Goal: Communication & Community: Answer question/provide support

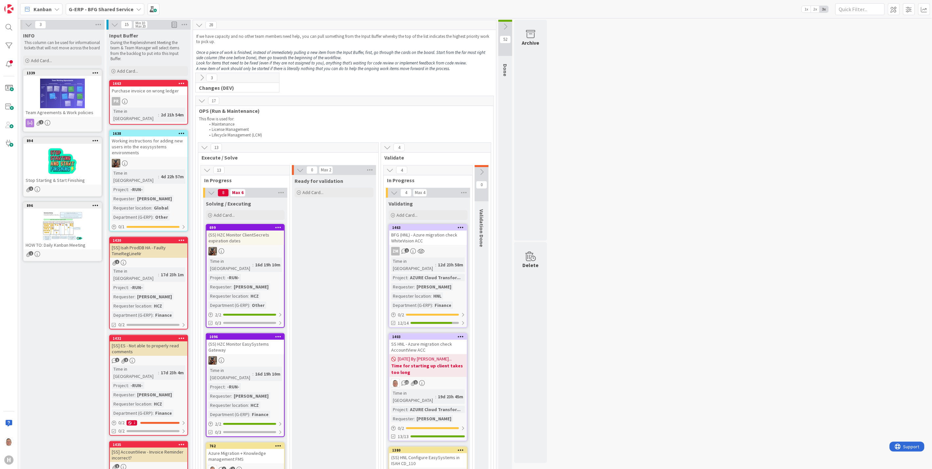
click at [48, 11] on span "Kanban" at bounding box center [43, 9] width 18 height 8
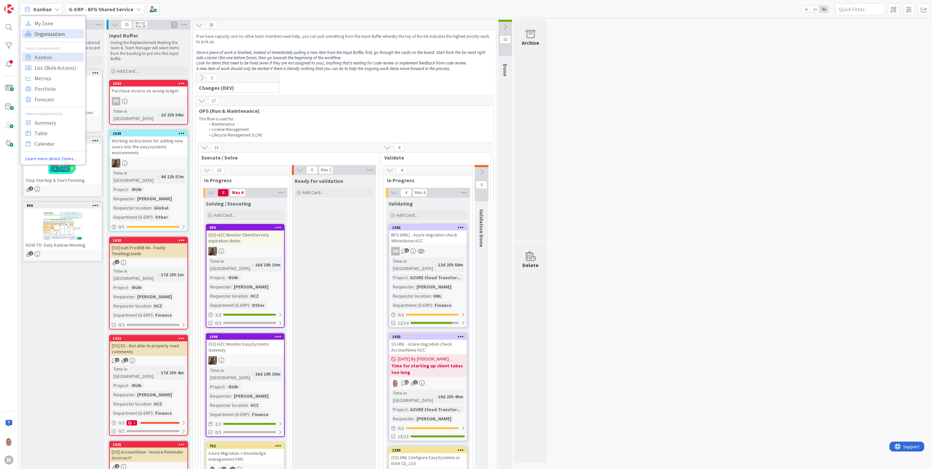
click at [41, 34] on span "Organization" at bounding box center [58, 34] width 47 height 10
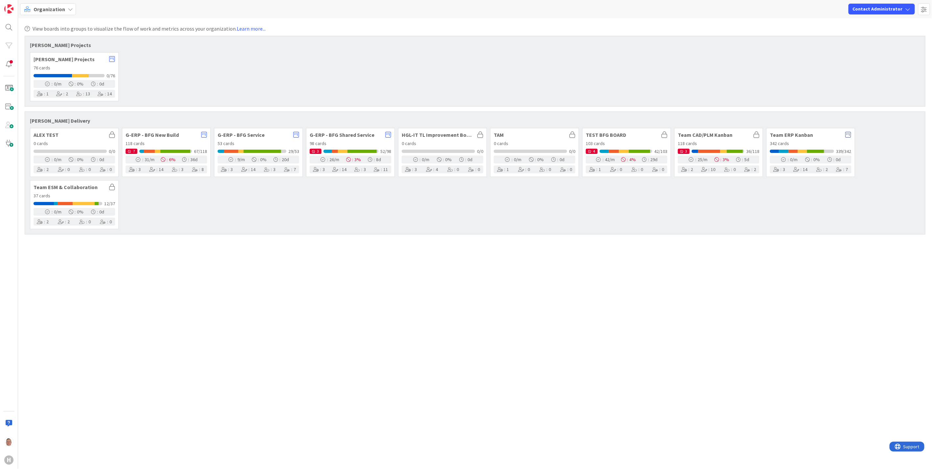
click at [45, 7] on span "Organization" at bounding box center [50, 9] width 32 height 8
click at [40, 56] on span "Kanban" at bounding box center [58, 57] width 47 height 10
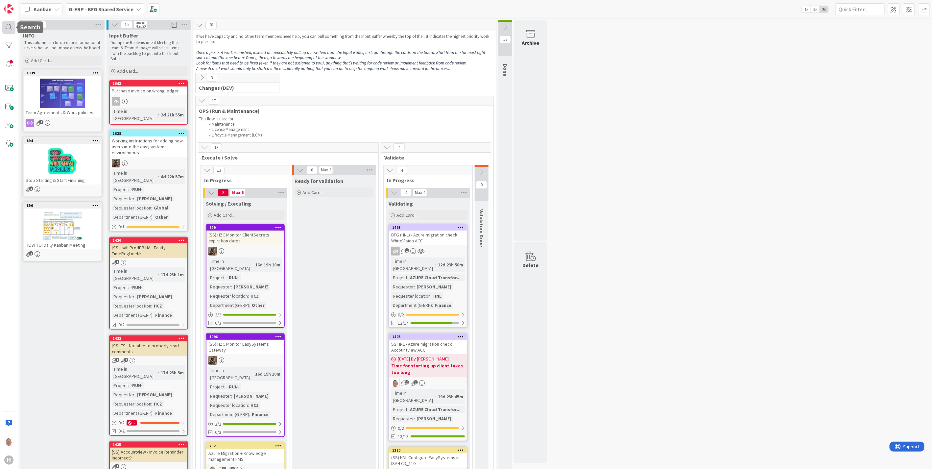
click at [7, 24] on div at bounding box center [8, 27] width 13 height 13
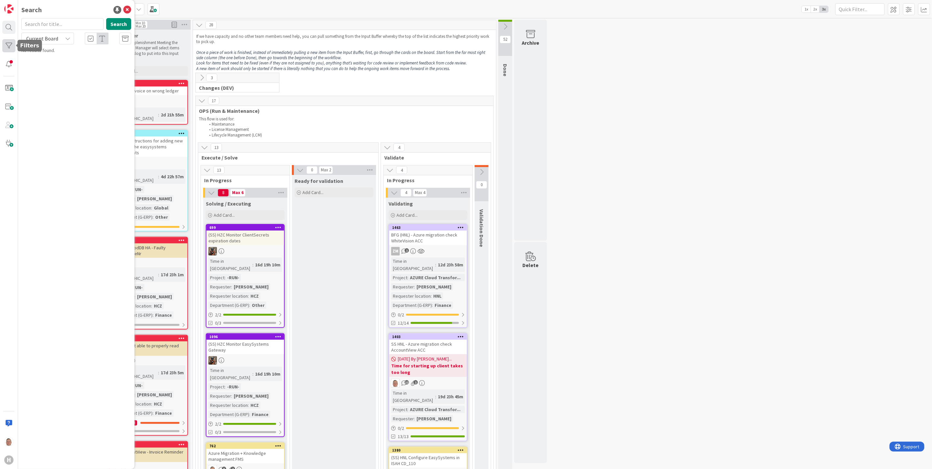
click at [11, 44] on div at bounding box center [8, 45] width 13 height 13
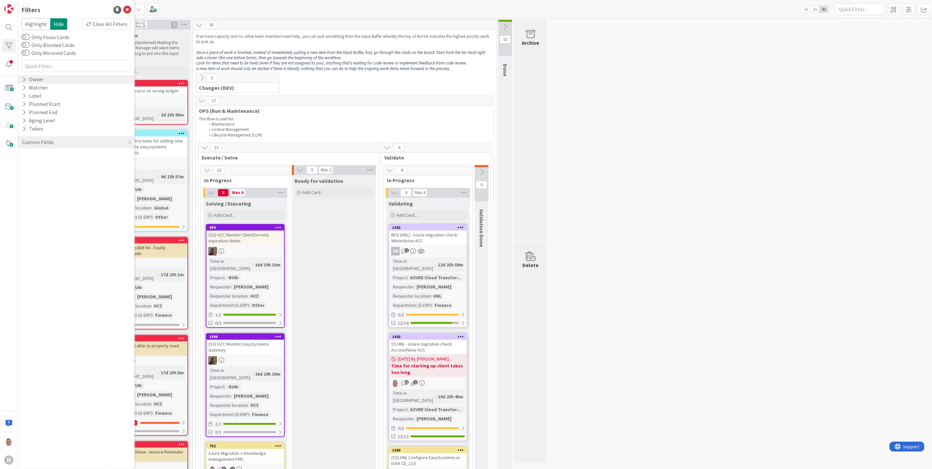
click at [31, 81] on div "Owner" at bounding box center [32, 79] width 23 height 8
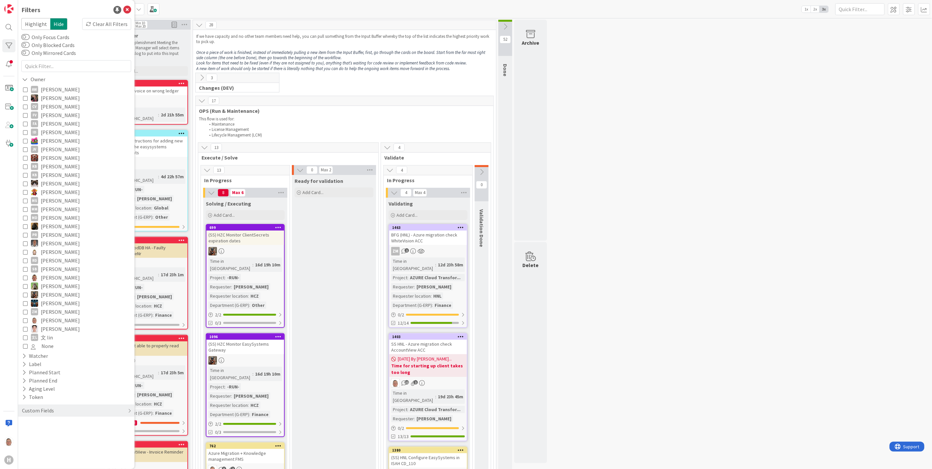
click at [27, 321] on icon at bounding box center [25, 320] width 5 height 5
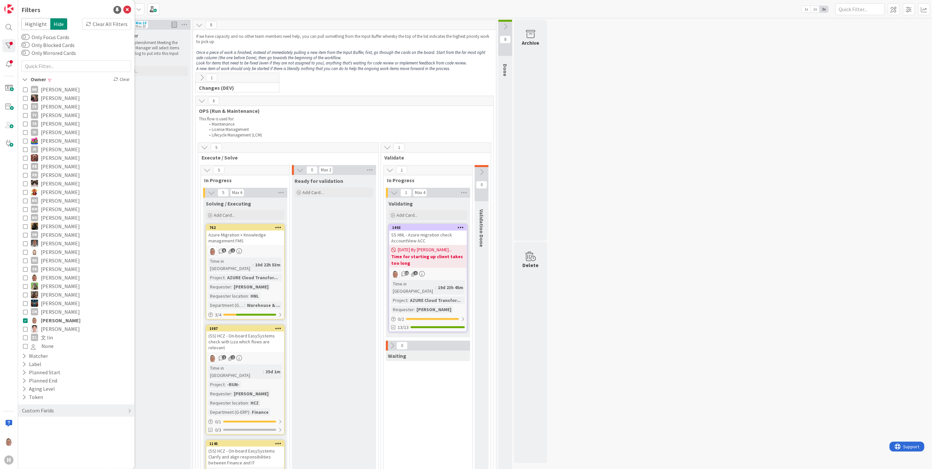
click at [446, 236] on div "SS HNL - Azure migration check AccountView ACC" at bounding box center [428, 237] width 78 height 14
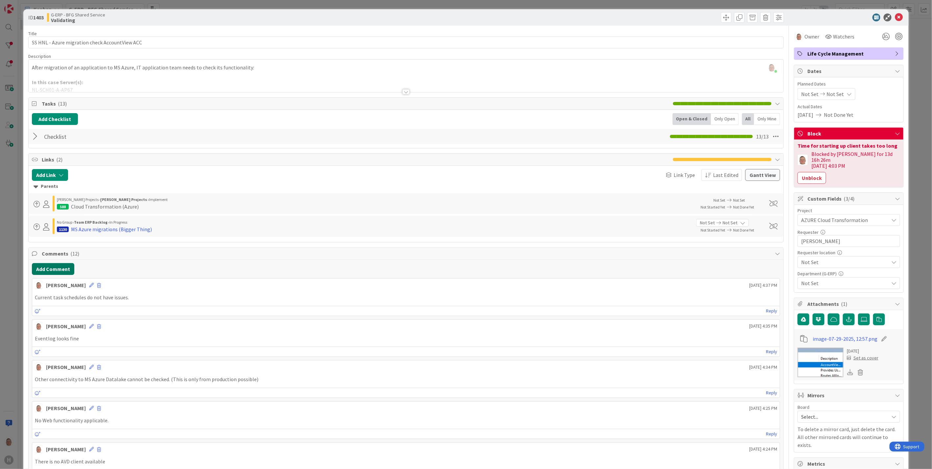
click at [51, 268] on button "Add Comment" at bounding box center [53, 269] width 42 height 12
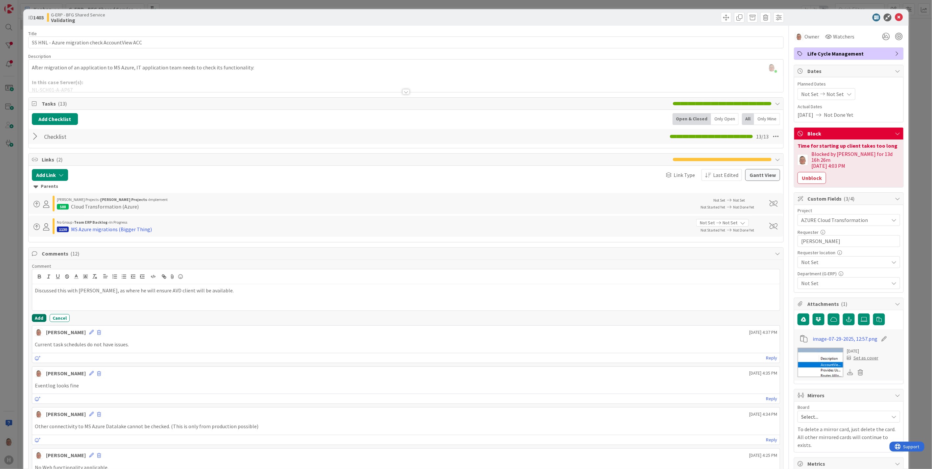
click at [36, 319] on button "Add" at bounding box center [39, 318] width 14 height 8
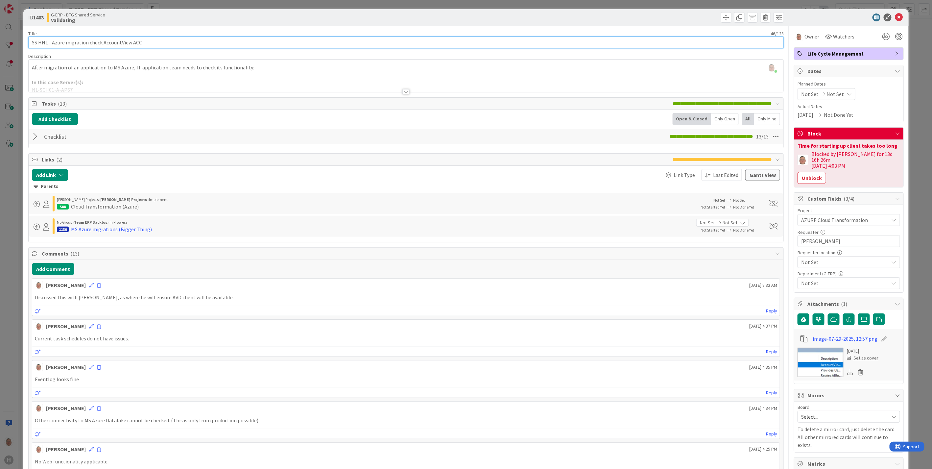
click at [32, 41] on input "SS HNL - Azure migration check AccountView ACC" at bounding box center [405, 42] width 755 height 12
click at [895, 17] on icon at bounding box center [899, 17] width 8 height 8
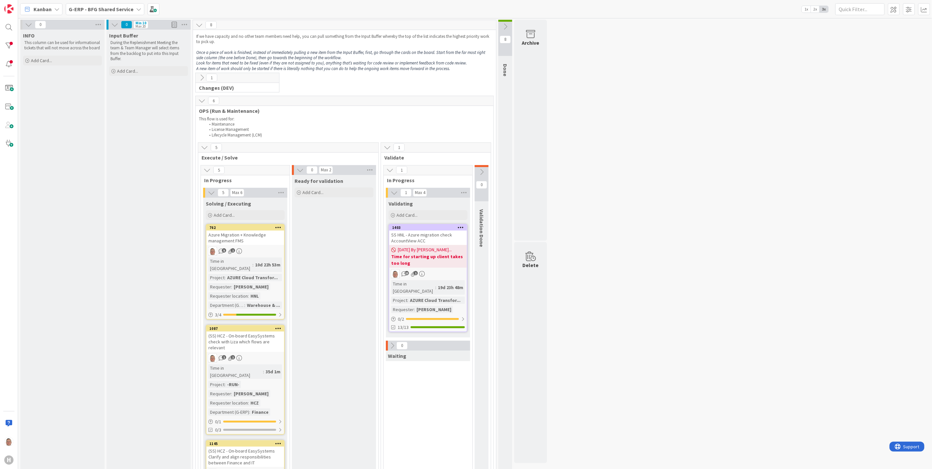
click at [241, 236] on div "Azure Migration + Knowledge management FMS" at bounding box center [245, 237] width 78 height 14
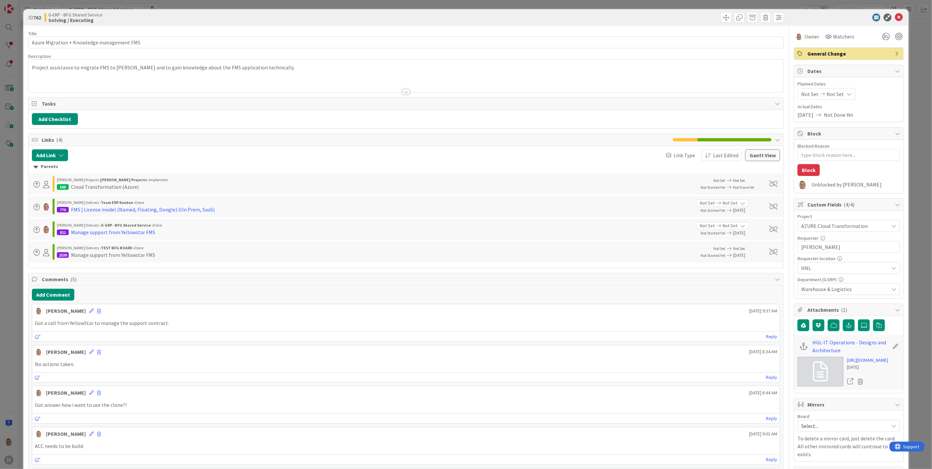
type textarea "x"
click at [57, 295] on button "Add Comment" at bounding box center [53, 295] width 42 height 12
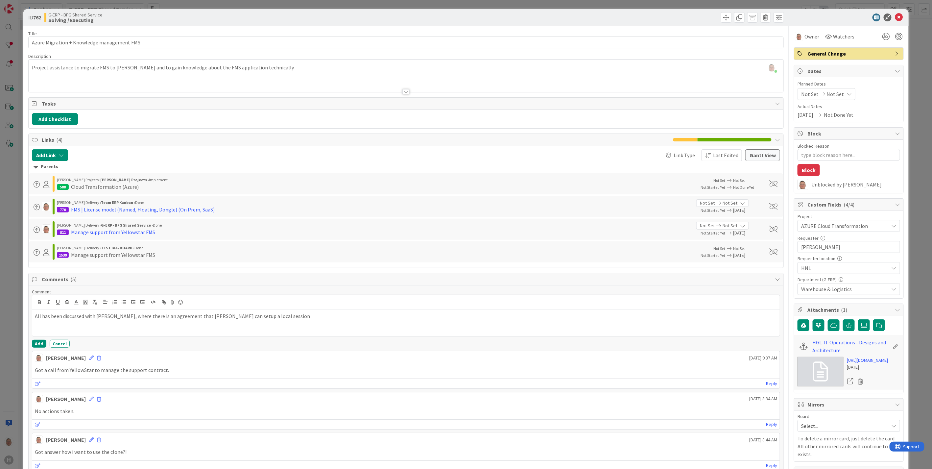
click at [267, 316] on p "All has been discussed with Timothy, where there is an agreement that Noah can …" at bounding box center [406, 316] width 742 height 8
click at [385, 315] on p "All has been discussed with Timothy, where there is an agreement that Noah can …" at bounding box center [406, 316] width 742 height 8
click at [51, 331] on p "A" at bounding box center [406, 331] width 742 height 8
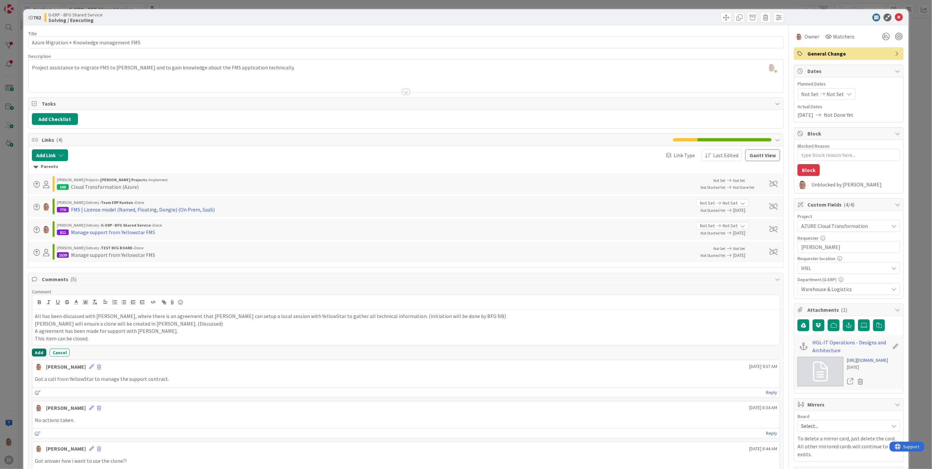
click at [41, 352] on button "Add" at bounding box center [39, 352] width 14 height 8
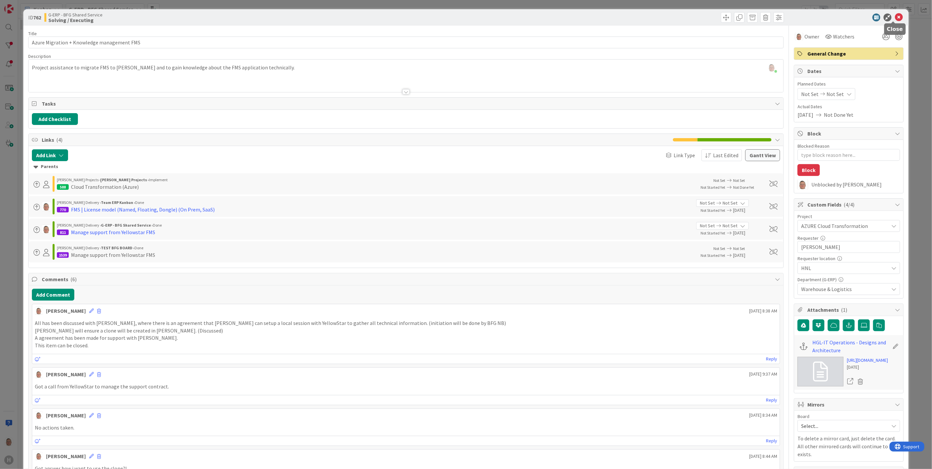
click at [895, 17] on icon at bounding box center [899, 17] width 8 height 8
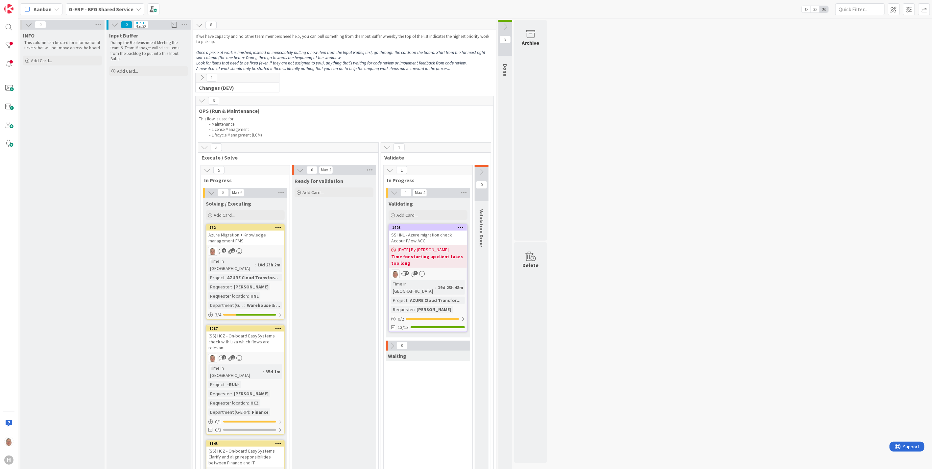
click at [482, 171] on icon at bounding box center [481, 171] width 7 height 7
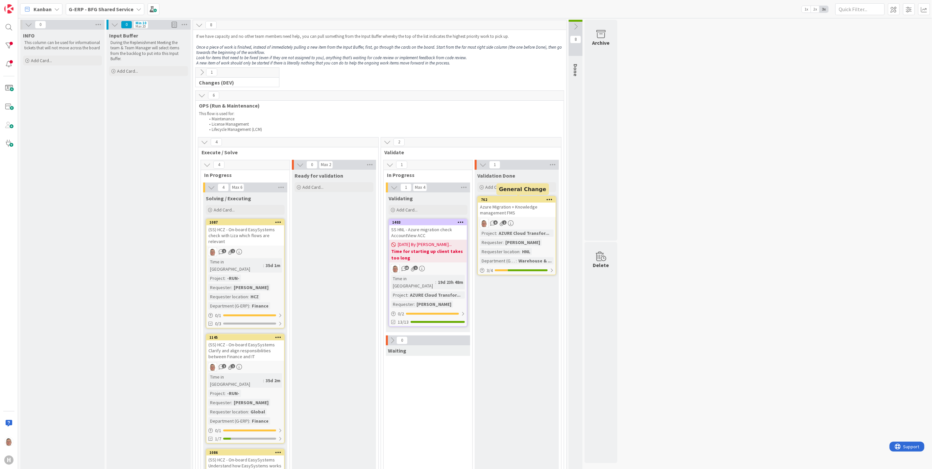
click at [519, 201] on div "762" at bounding box center [518, 199] width 75 height 5
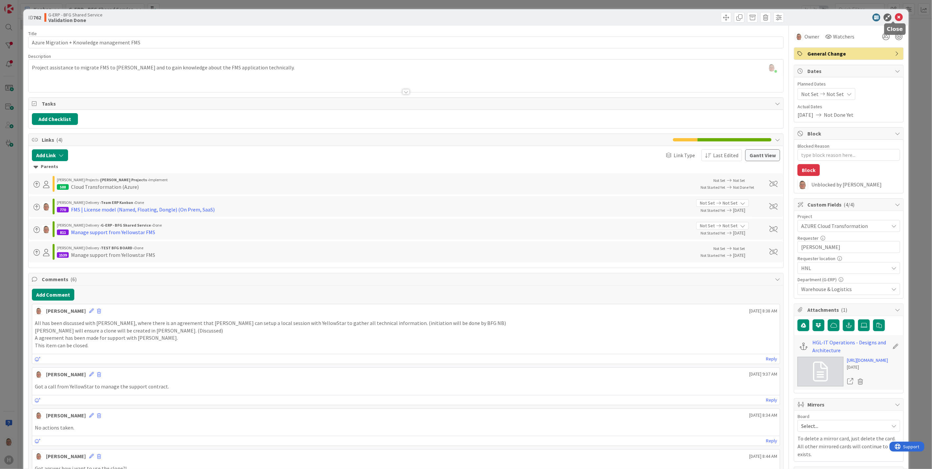
click at [895, 17] on icon at bounding box center [899, 17] width 8 height 8
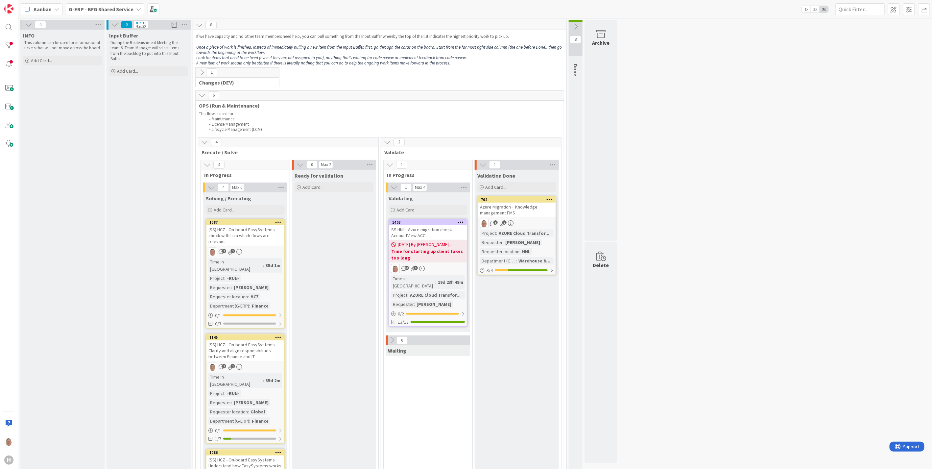
click at [250, 235] on div "(SS) HCZ - On-board EasySystems check with Liza which flows are relevant" at bounding box center [245, 235] width 78 height 20
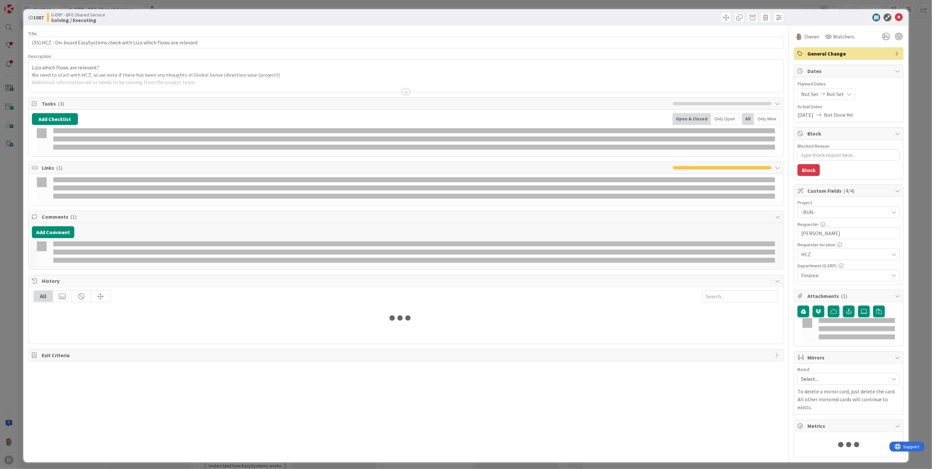
type textarea "x"
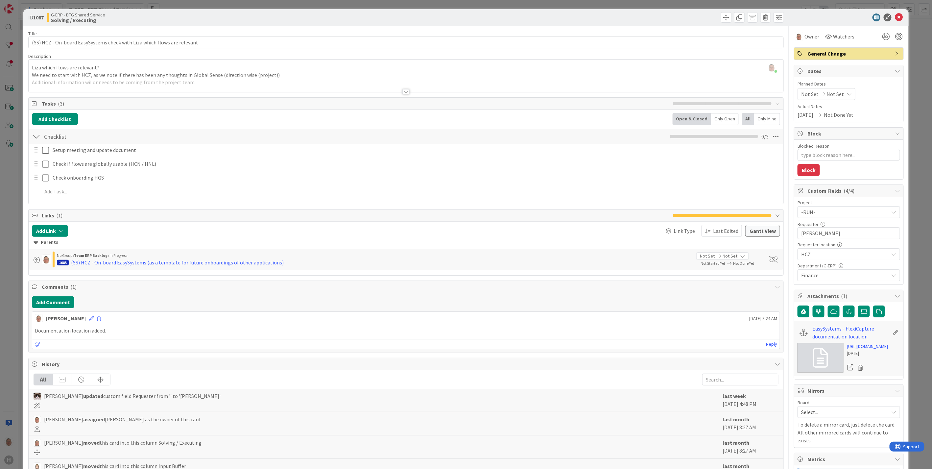
click at [403, 92] on div at bounding box center [405, 91] width 7 height 5
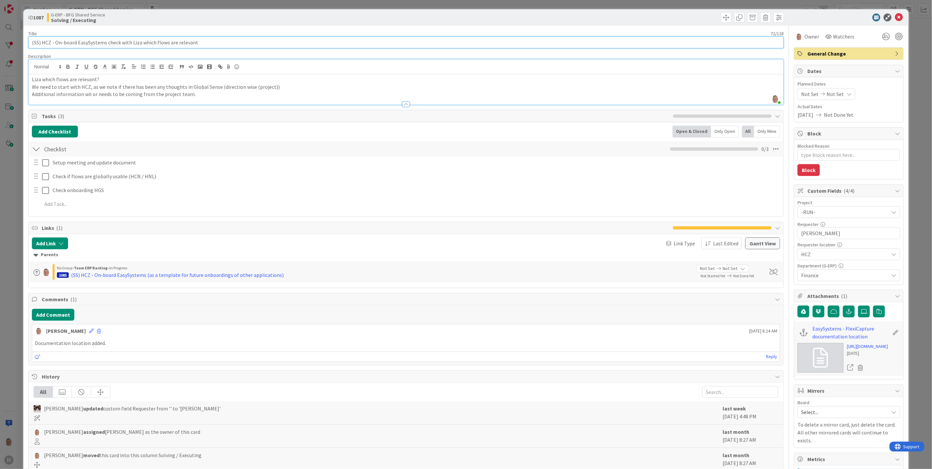
click at [30, 40] on input "(SS) HCZ - On-board EasySystems check with Liza which flows are relevant" at bounding box center [405, 42] width 755 height 12
type input "10-9-(SS) HCZ - On-board EasySystems check with Liza which flows are relevant"
type textarea "x"
type input "10-9-20(SS) HCZ - On-board EasySystems check with Liza which flows are relevant"
type textarea "x"
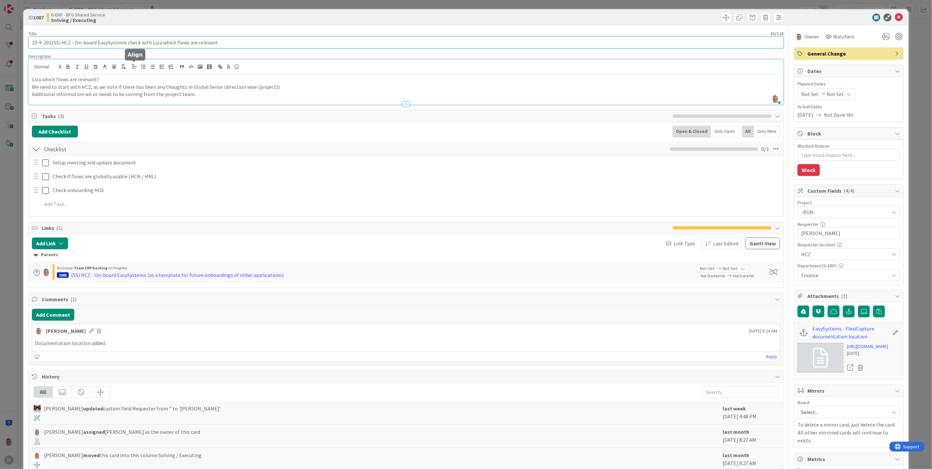
type input "10-9-2025(SS) HCZ - On-board EasySystems check with Liza which flows are releva…"
type textarea "x"
type input "[DATE] (SS) HCZ - On-board EasySystems check with Liza which flows are relevant"
type textarea "x"
type input "[DATE] (SS) HCZ - On-board EasySystems check with Liza which flows are relevant"
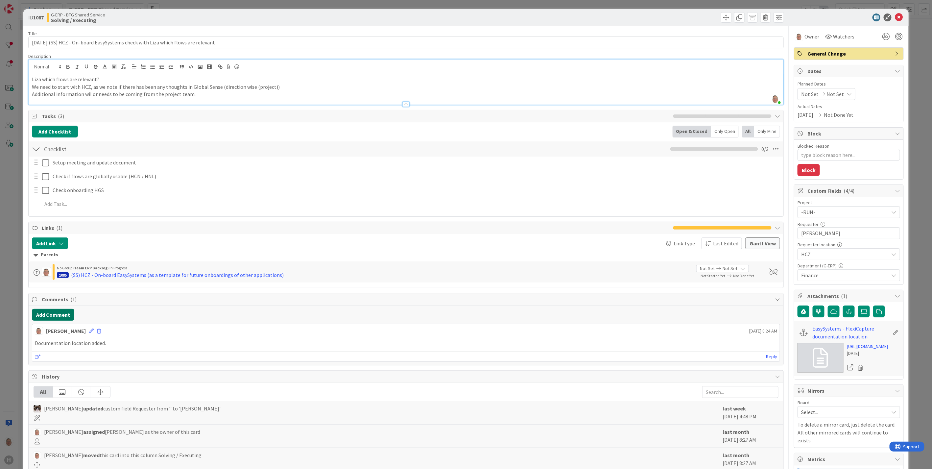
click at [53, 314] on button "Add Comment" at bounding box center [53, 315] width 42 height 12
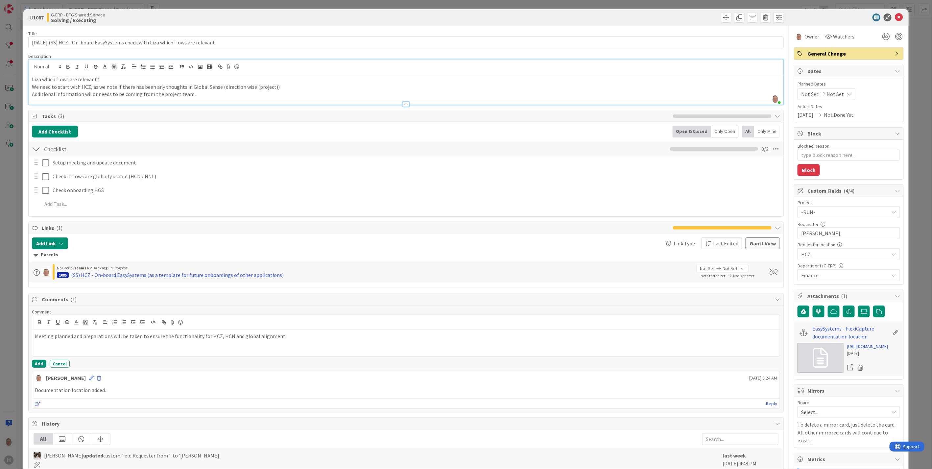
click at [284, 336] on p "Meeting planned and preparations will be taken to ensure the functionality for …" at bounding box center [406, 336] width 742 height 8
click at [38, 362] on button "Add" at bounding box center [39, 364] width 14 height 8
click at [881, 36] on icon at bounding box center [886, 37] width 12 height 12
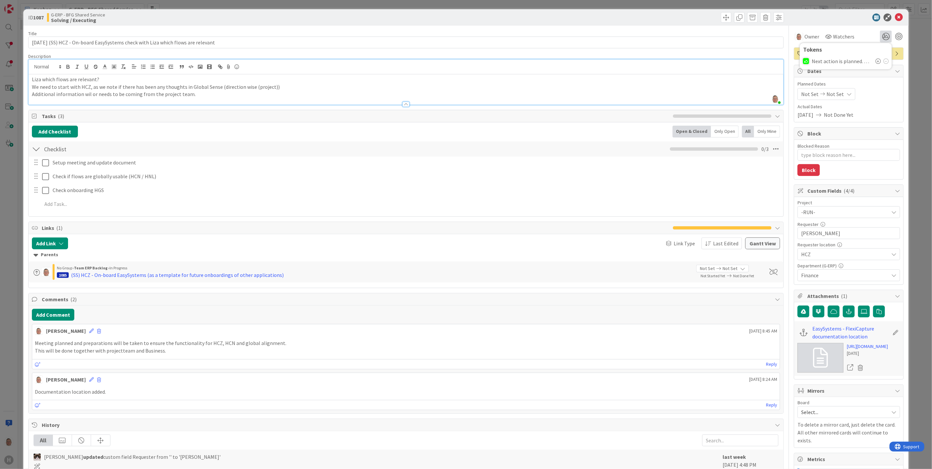
click at [875, 60] on icon at bounding box center [877, 61] width 5 height 5
click at [895, 17] on icon at bounding box center [899, 17] width 8 height 8
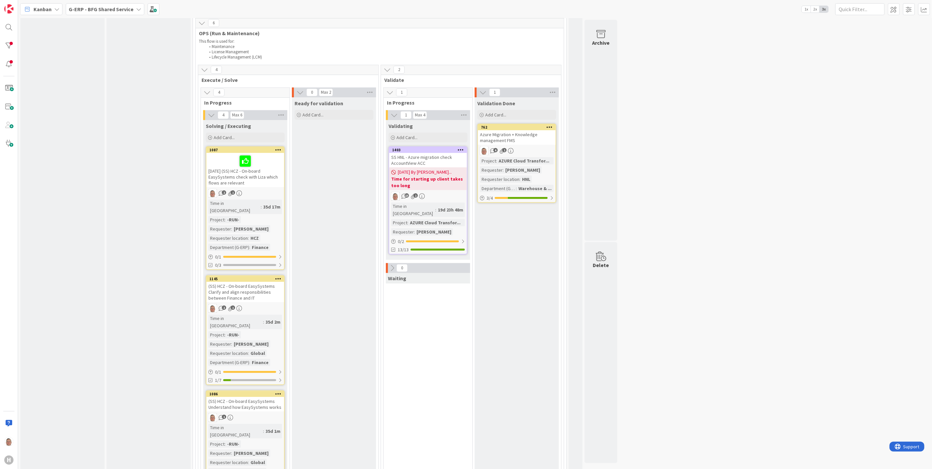
scroll to position [73, 0]
click at [258, 284] on div "(SS) HCZ - On-board EasySystems Clarify and align responsibilities between Fina…" at bounding box center [245, 291] width 78 height 20
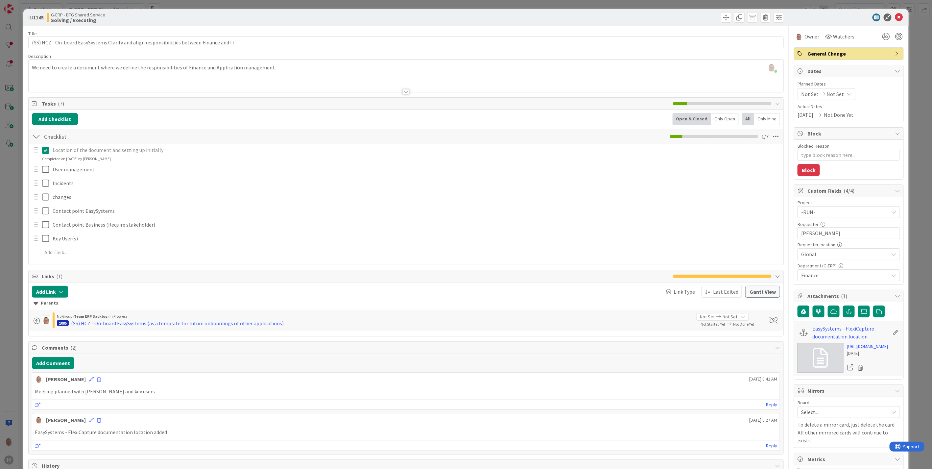
click at [403, 91] on div at bounding box center [405, 91] width 7 height 5
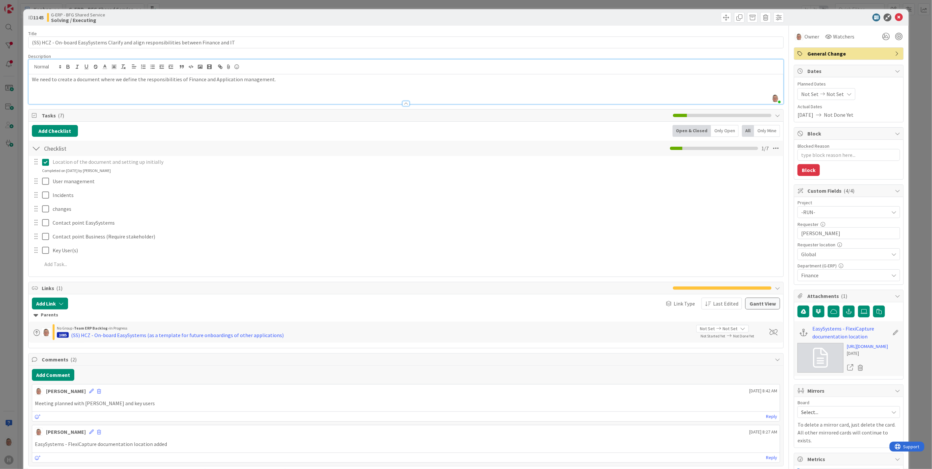
click at [402, 103] on div at bounding box center [405, 103] width 7 height 5
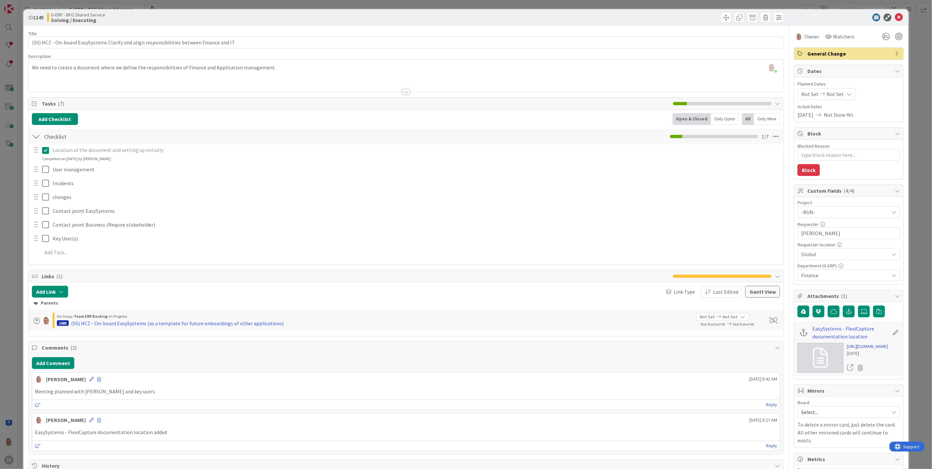
click at [402, 91] on div at bounding box center [405, 91] width 7 height 5
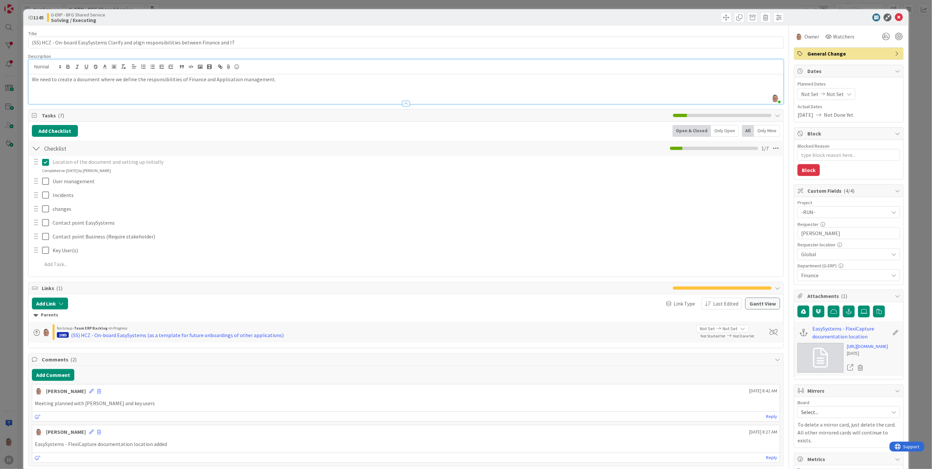
click at [113, 93] on div "We need to create a document where we define the responsibilities of Finance an…" at bounding box center [406, 89] width 755 height 30
click at [47, 90] on div "We need to create a document where we define the responsibilities of Finance an…" at bounding box center [406, 89] width 755 height 30
click at [281, 80] on p "We need to create a document where we define the responsibilities of Finance an…" at bounding box center [406, 80] width 748 height 8
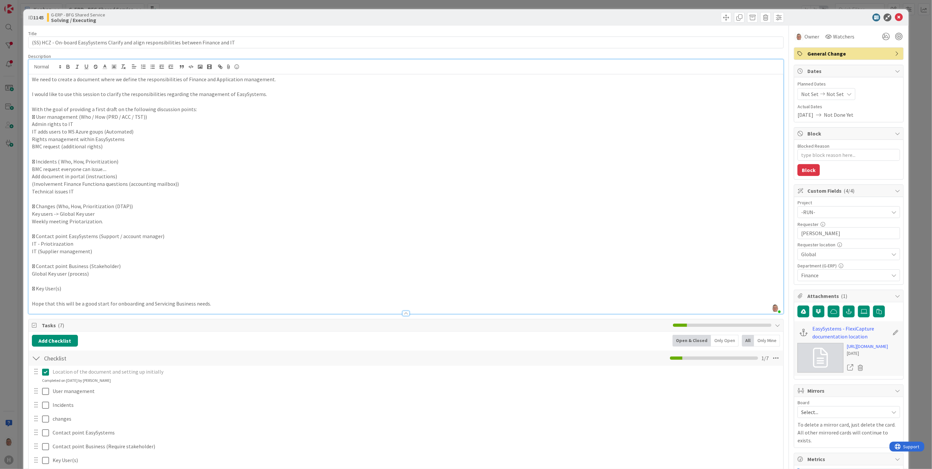
click at [35, 116] on p " User management (Who / How (PRD / ACC / TST))" at bounding box center [406, 117] width 748 height 8
type textarea "x"
copy p "Discussed:"
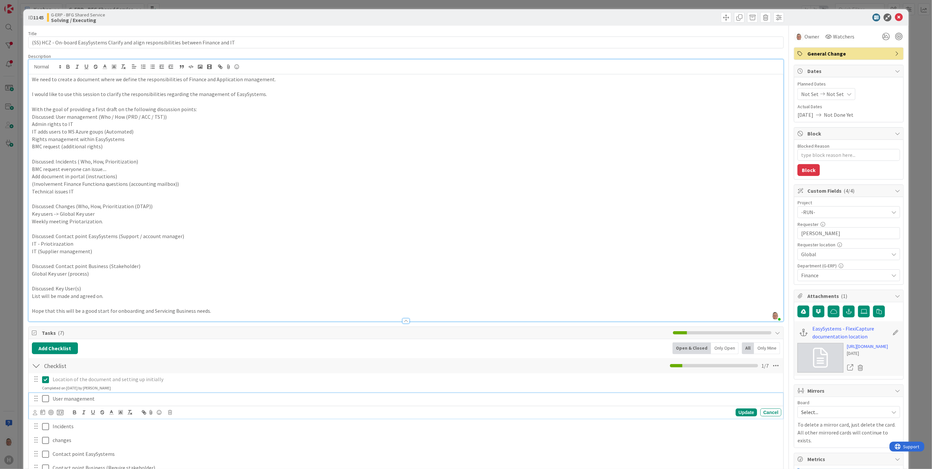
click at [204, 403] on div "User management" at bounding box center [415, 399] width 731 height 12
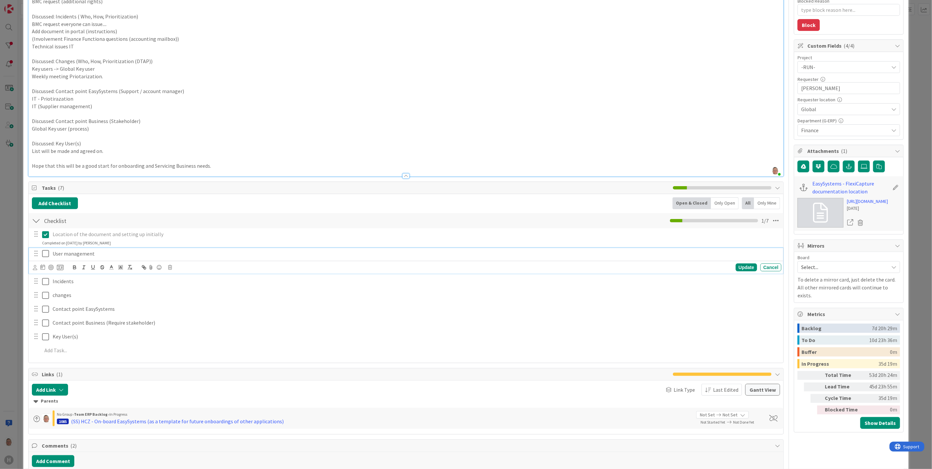
scroll to position [146, 0]
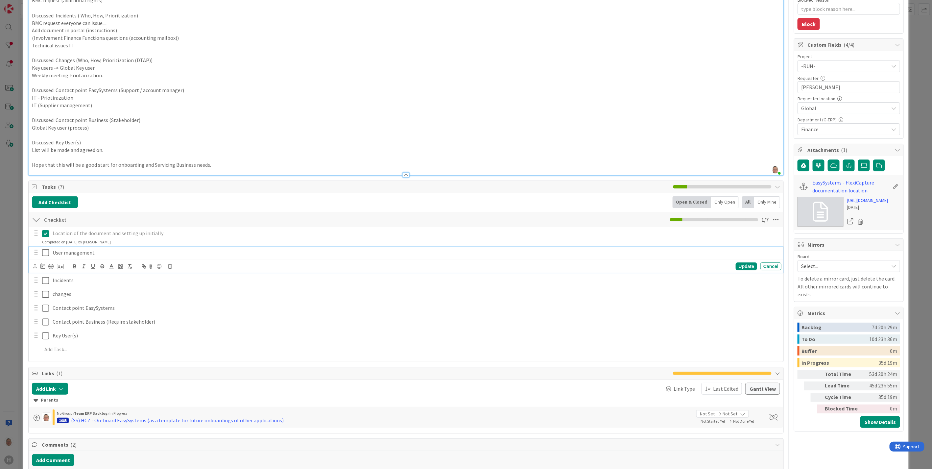
click at [47, 251] on icon at bounding box center [47, 253] width 10 height 8
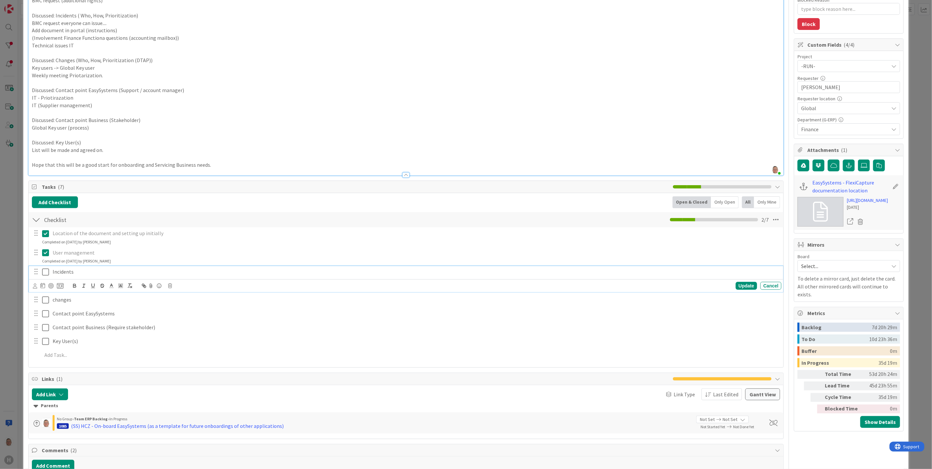
click at [46, 269] on icon at bounding box center [47, 272] width 10 height 8
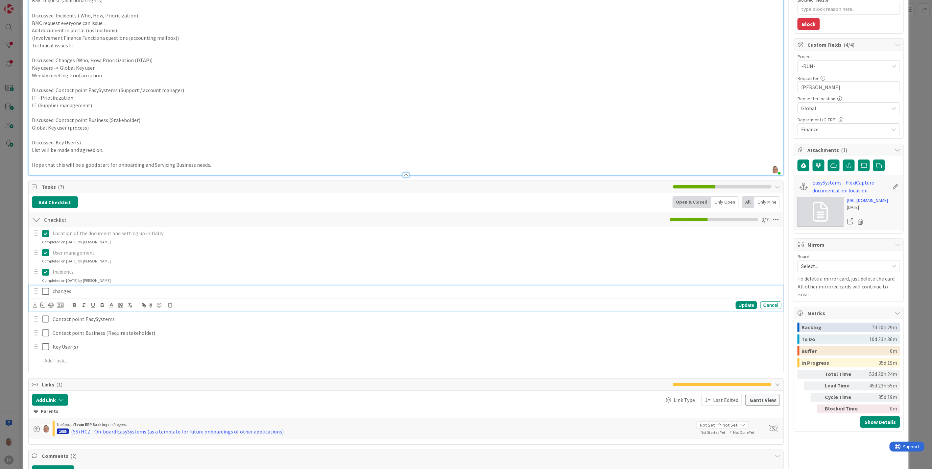
click at [43, 291] on icon at bounding box center [47, 291] width 10 height 8
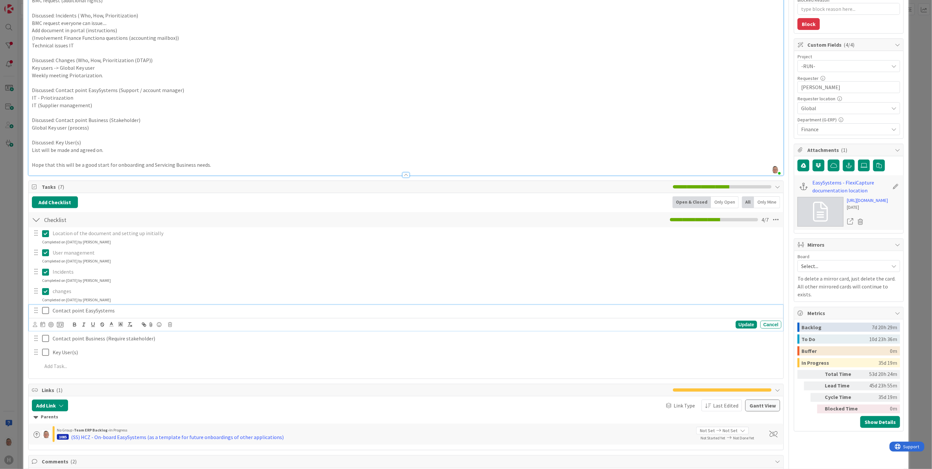
click at [45, 310] on icon at bounding box center [47, 310] width 10 height 8
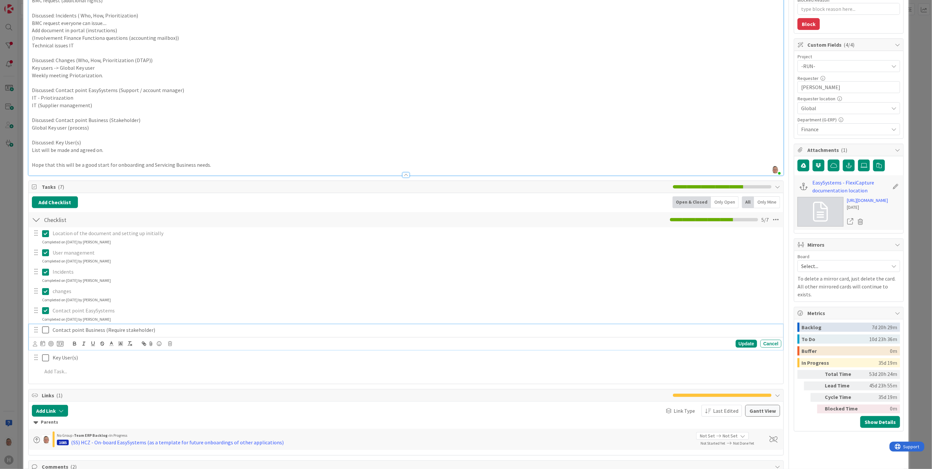
drag, startPoint x: 44, startPoint y: 328, endPoint x: 44, endPoint y: 334, distance: 6.3
click at [44, 328] on icon at bounding box center [47, 330] width 10 height 8
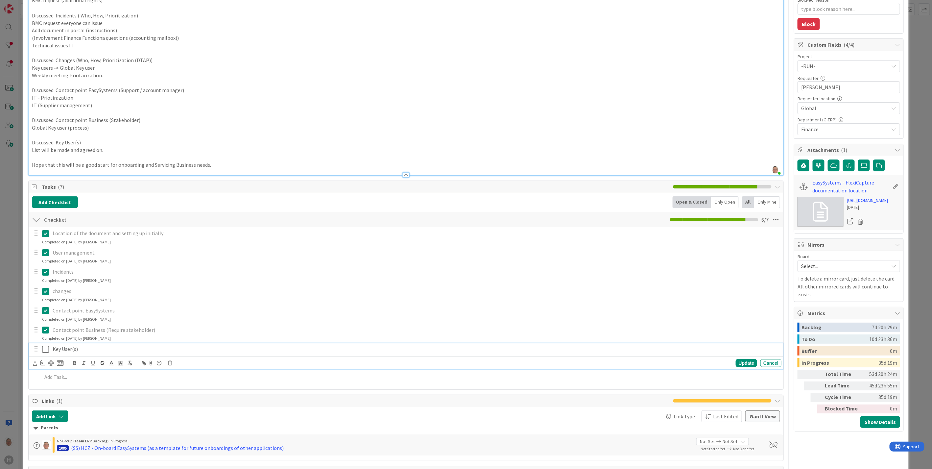
click at [44, 350] on icon at bounding box center [47, 349] width 10 height 8
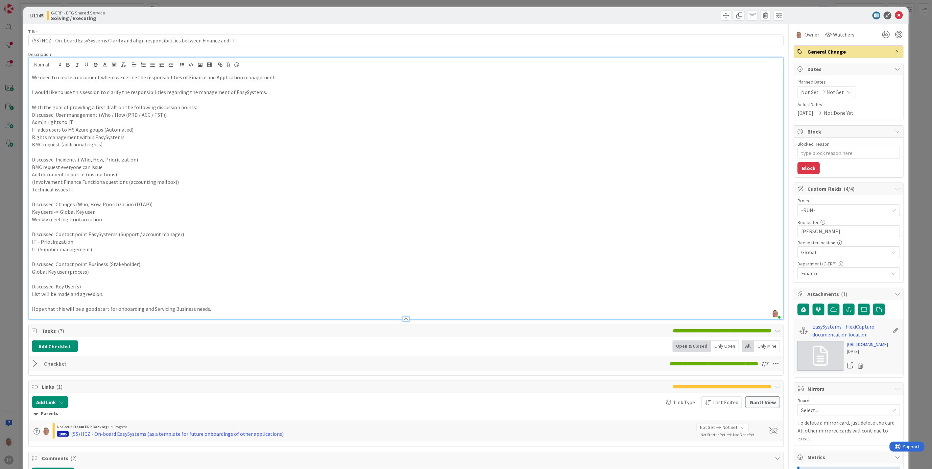
scroll to position [0, 0]
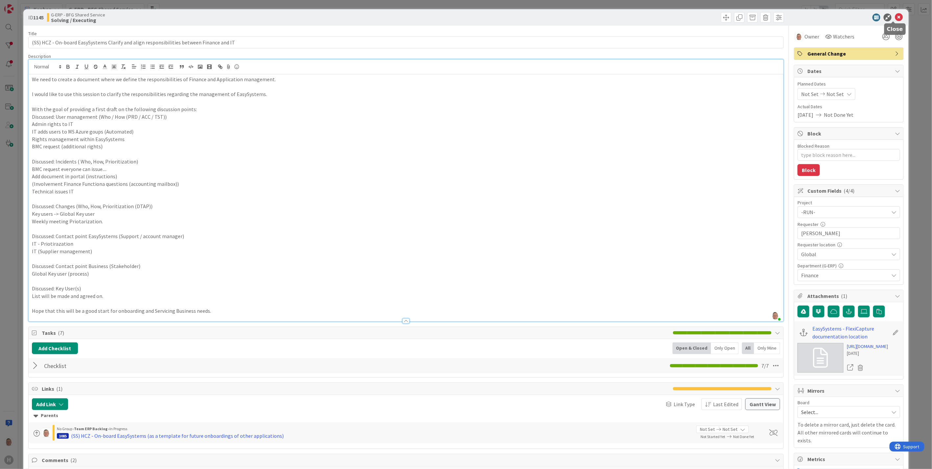
drag, startPoint x: 895, startPoint y: 17, endPoint x: 838, endPoint y: 30, distance: 59.4
click at [895, 16] on icon at bounding box center [899, 17] width 8 height 8
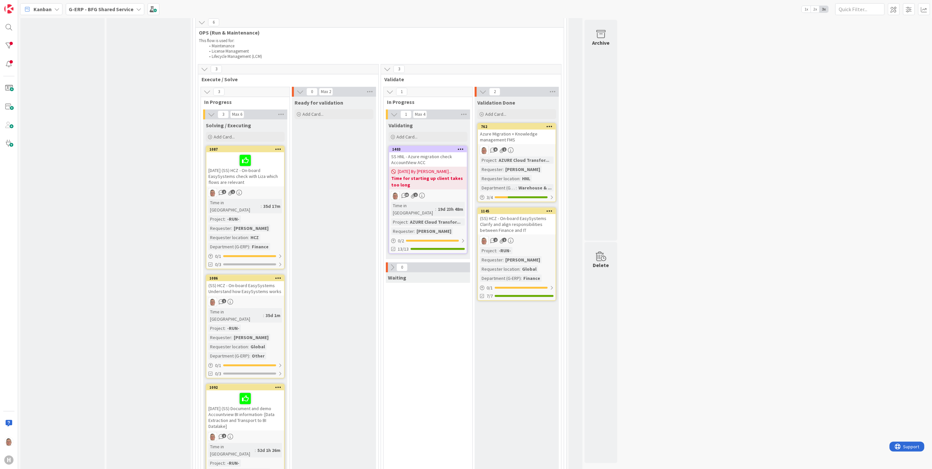
click at [518, 222] on div "(SS) HCZ - On-board EasySystems Clarify and align responsibilities between Fina…" at bounding box center [517, 224] width 78 height 20
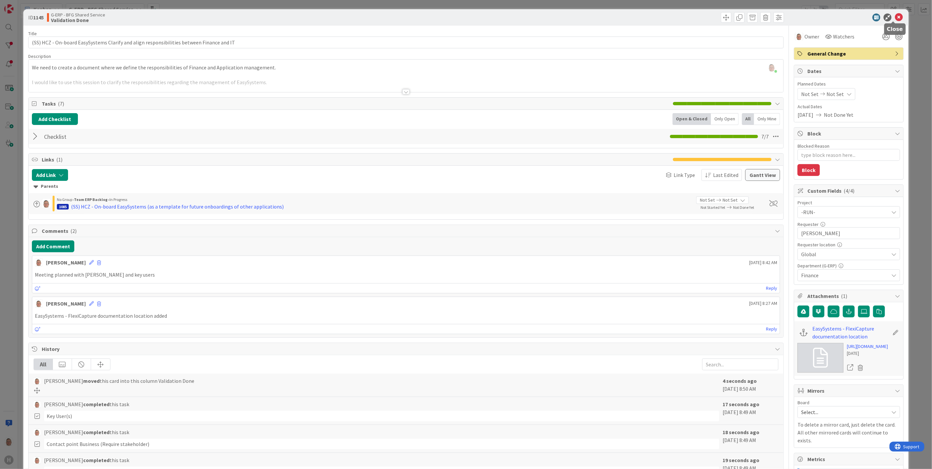
click at [895, 16] on icon at bounding box center [899, 17] width 8 height 8
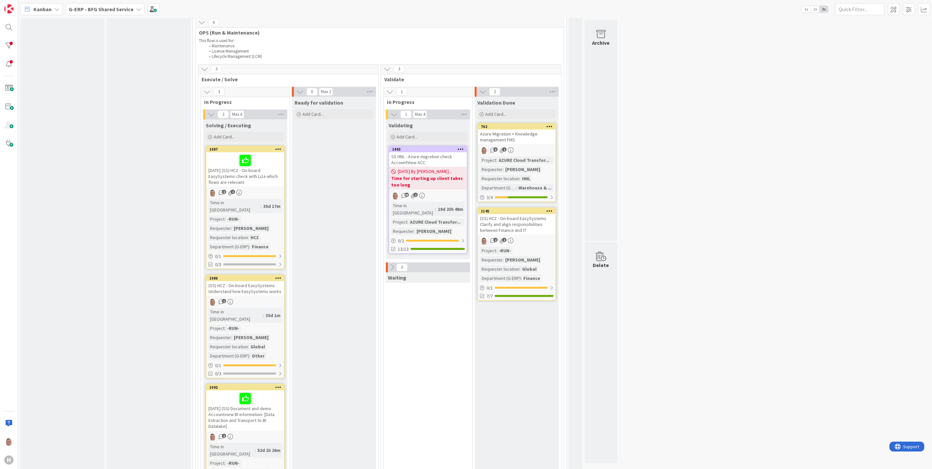
click at [245, 281] on div "(SS) HCZ - On-board EasySystems Understand how EasySystems works" at bounding box center [245, 288] width 78 height 14
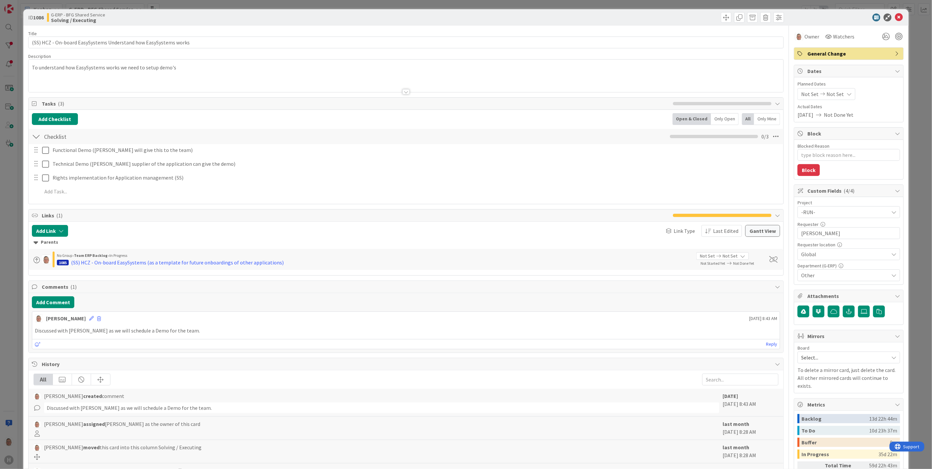
type textarea "x"
click at [52, 300] on button "Add Comment" at bounding box center [53, 302] width 42 height 12
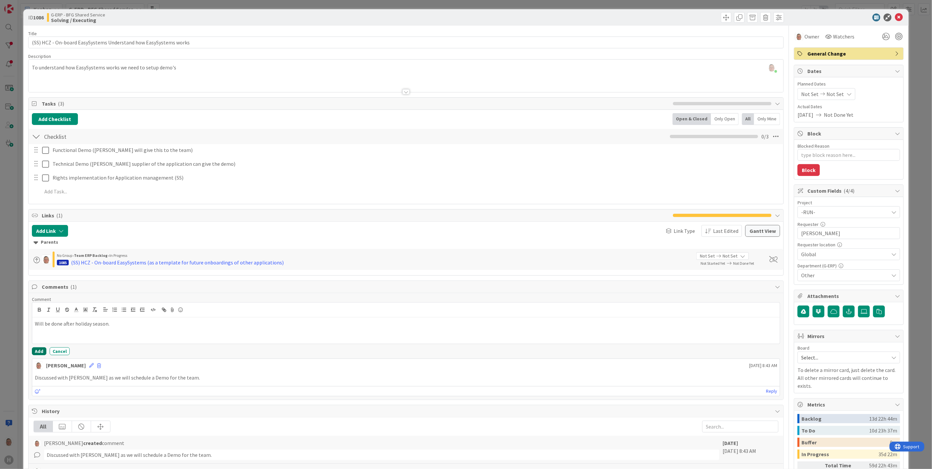
click at [38, 351] on button "Add" at bounding box center [39, 351] width 14 height 8
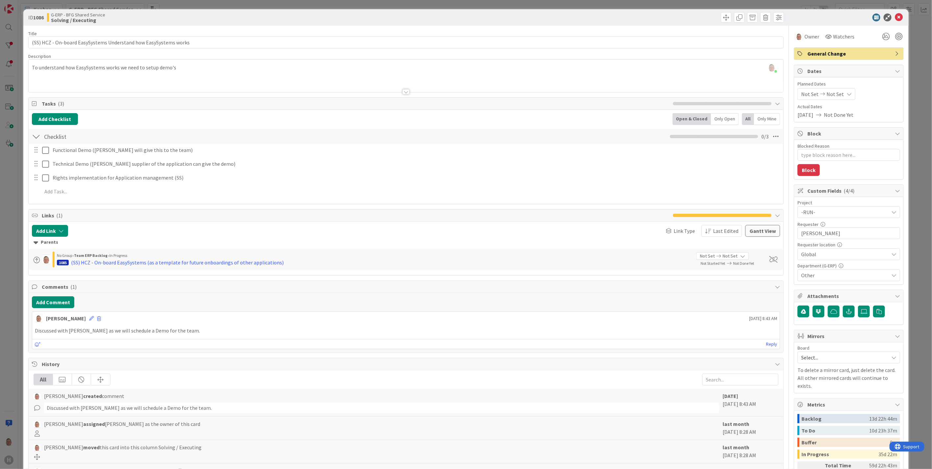
type textarea "x"
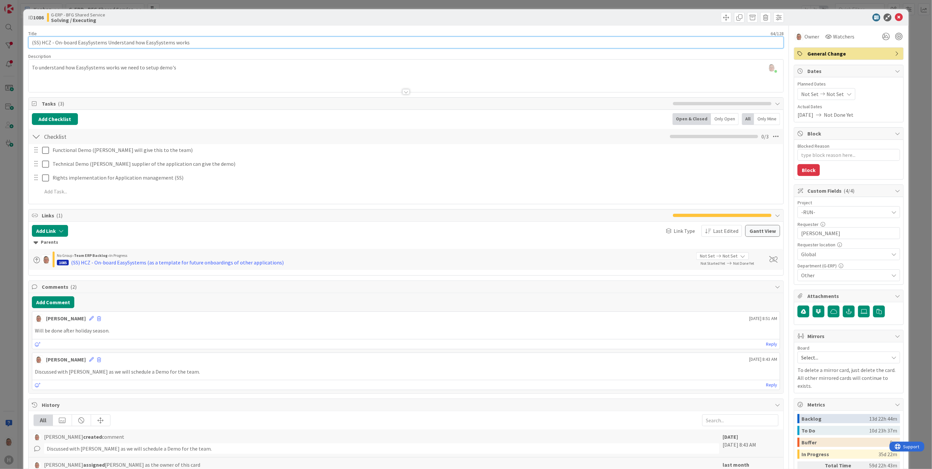
click at [31, 43] on input "(SS) HCZ - On-board EasySystems Understand how EasySystems works" at bounding box center [405, 42] width 755 height 12
type input "12-(SS) HCZ - On-board EasySystems Understand how EasySystems works"
type textarea "x"
type input "12-9-(SS) HCZ - On-board EasySystems Understand how EasySystems works"
type textarea "x"
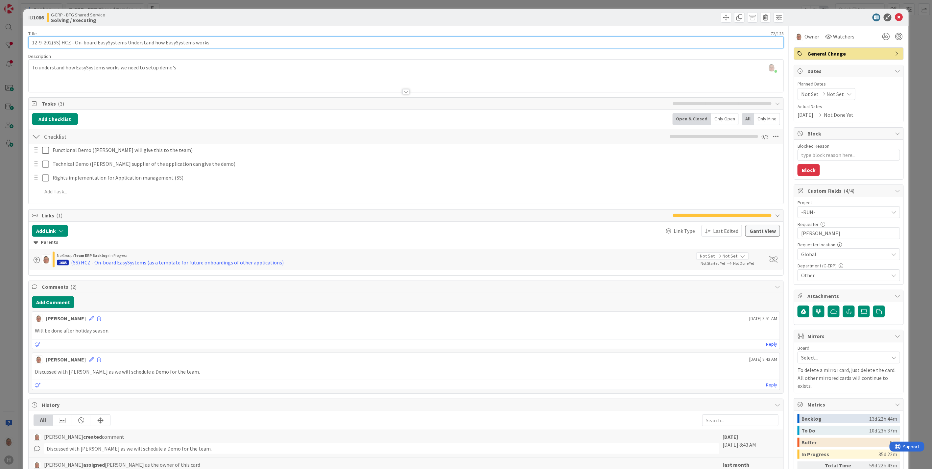
type input "12-9-2025(SS) HCZ - On-board EasySystems Understand how EasySystems works"
type textarea "x"
type input "[DATE] (SS) HCZ - On-board EasySystems Understand how EasySystems works"
type textarea "x"
type input "[DATE] (SS) HCZ - On-board EasySystems Understand how EasySystems works"
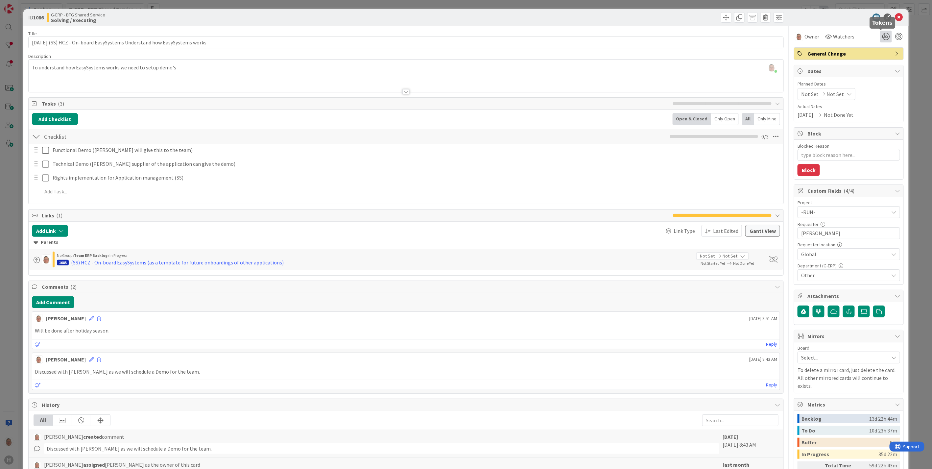
click at [881, 39] on icon at bounding box center [886, 37] width 12 height 12
click at [875, 60] on icon at bounding box center [877, 61] width 5 height 5
click at [895, 15] on icon at bounding box center [899, 17] width 8 height 8
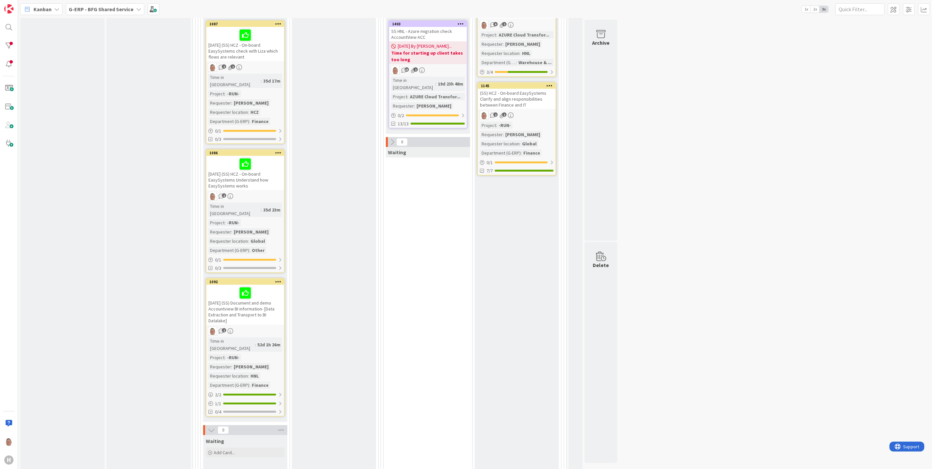
scroll to position [219, 0]
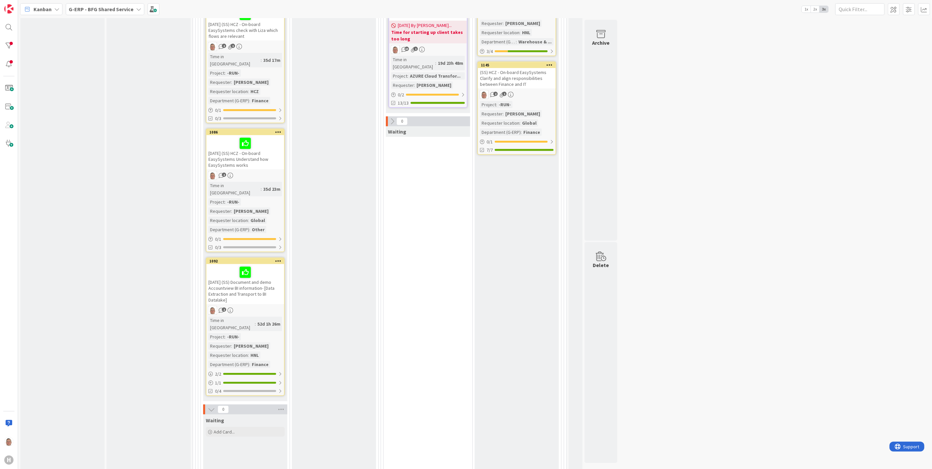
click at [243, 271] on div "8-8-2025 (SS) Document and demo Accountview BI information- [Data Extraction an…" at bounding box center [245, 284] width 78 height 40
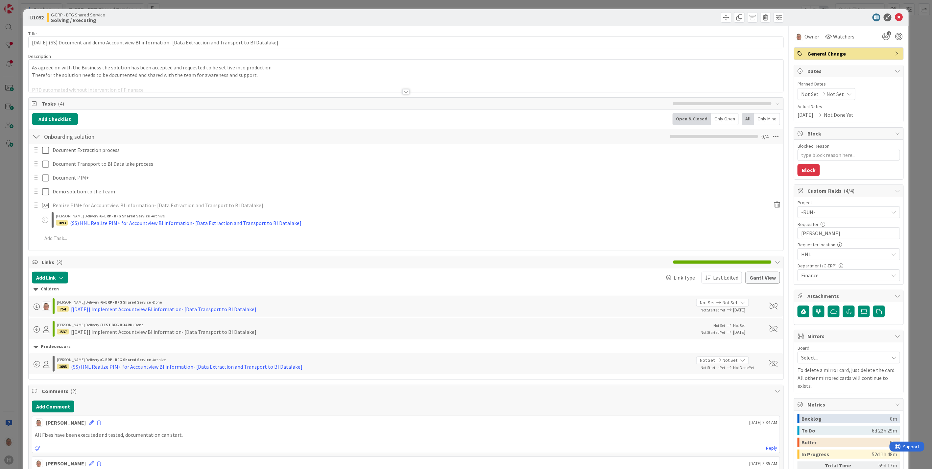
type textarea "x"
drag, startPoint x: 52, startPoint y: 41, endPoint x: -24, endPoint y: 37, distance: 76.1
click at [0, 37] on html "H Kanban G-ERP - BFG Shared Service 1x 2x 3x 0 INFO This column can be used for…" at bounding box center [466, 234] width 932 height 469
type input "(SS) Document and demo Accountview BI information- [Data Extraction and Transpo…"
type textarea "x"
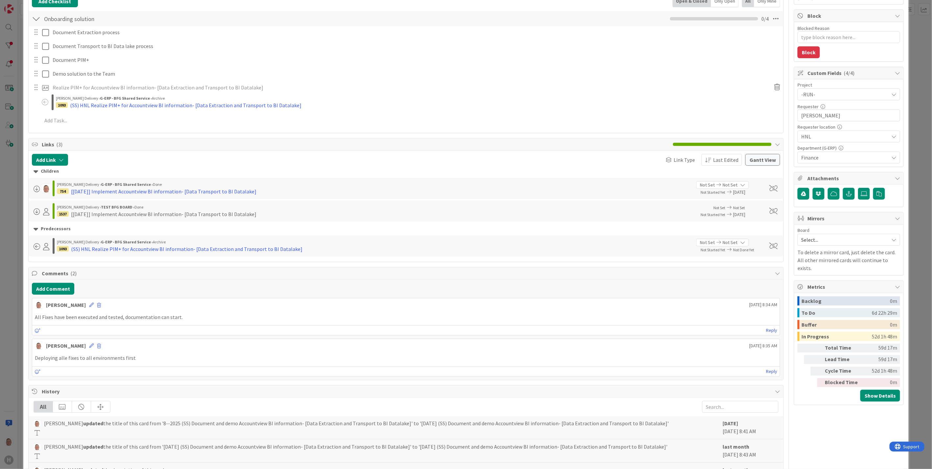
scroll to position [146, 0]
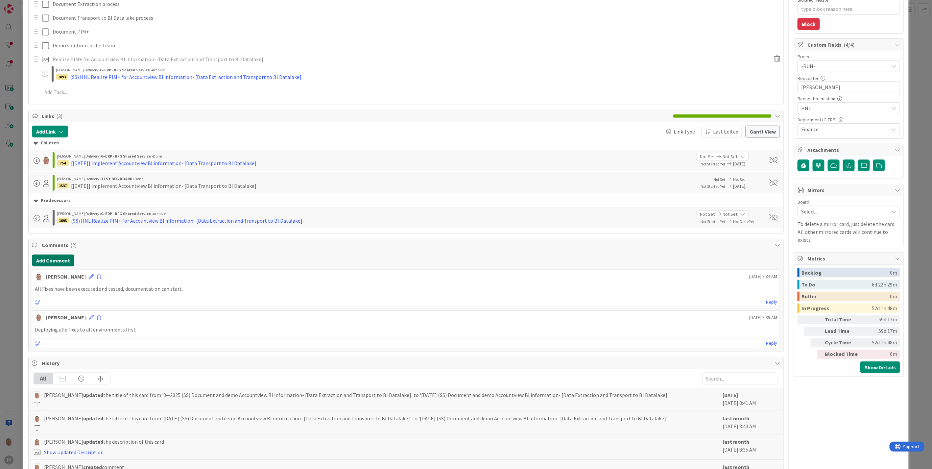
type input "(SS) Document and demo Accountview BI information- [Data Extraction and Transpo…"
click at [51, 259] on button "Add Comment" at bounding box center [53, 260] width 42 height 12
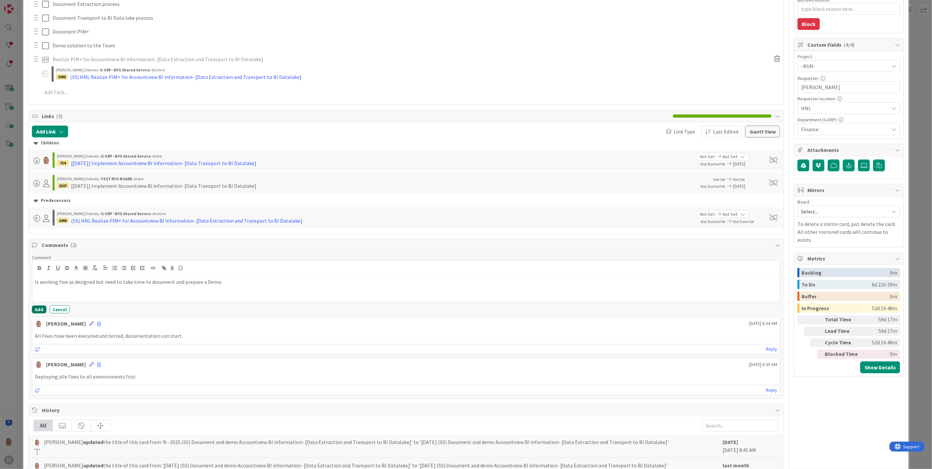
click at [38, 310] on button "Add" at bounding box center [39, 309] width 14 height 8
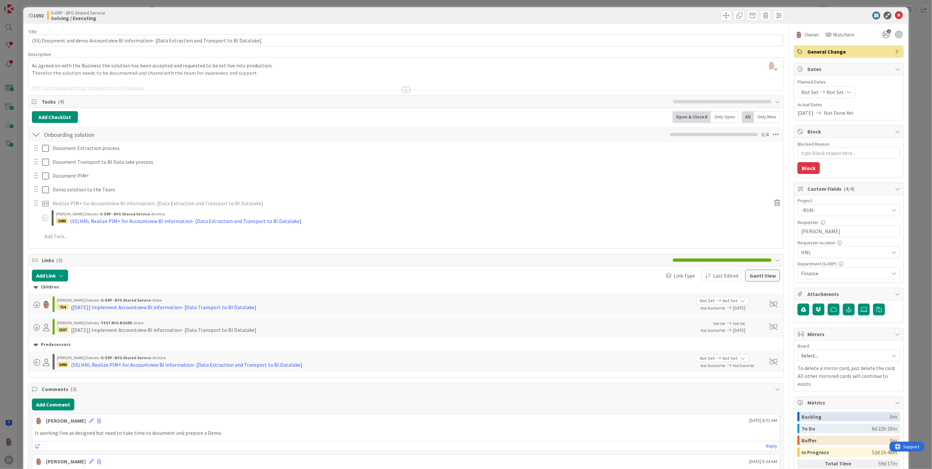
scroll to position [0, 0]
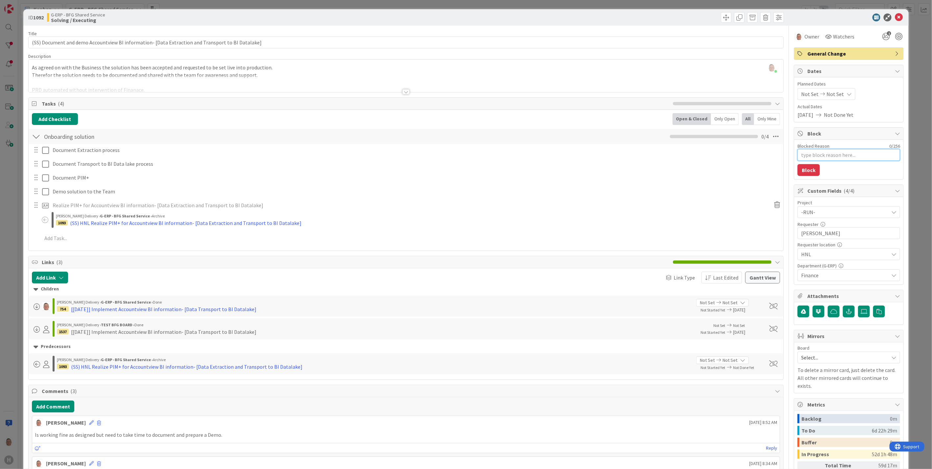
click at [819, 156] on textarea "Blocked Reason" at bounding box center [848, 155] width 103 height 12
type textarea "x"
type textarea "N"
type textarea "x"
type textarea "No"
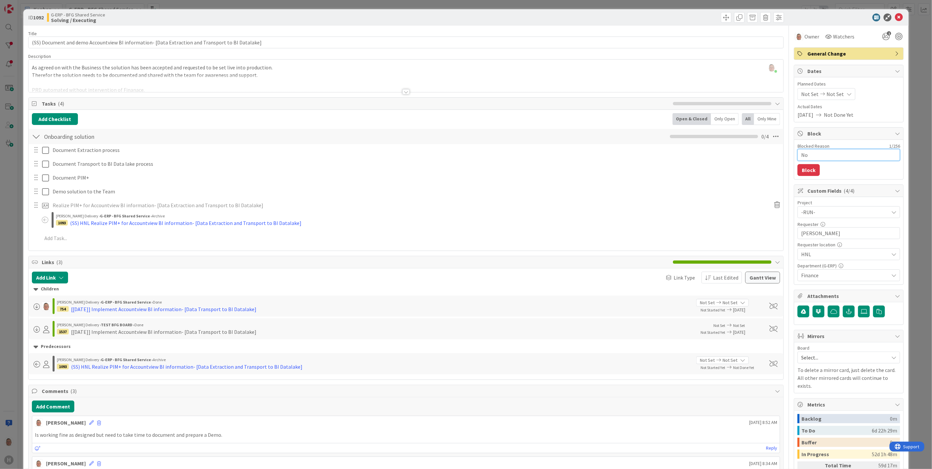
type textarea "x"
type textarea "Not"
type textarea "x"
type textarea "Not"
type textarea "x"
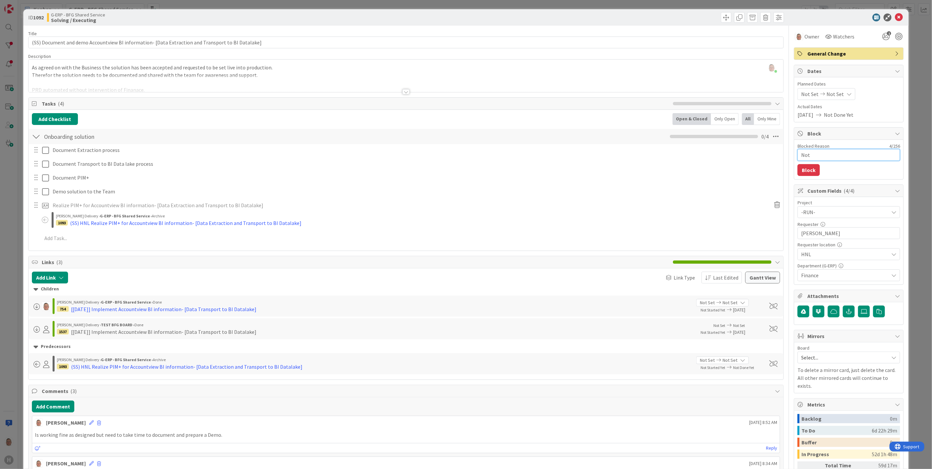
type textarea "Not t"
type textarea "x"
type textarea "Not ta"
type textarea "x"
type textarea "Not tak"
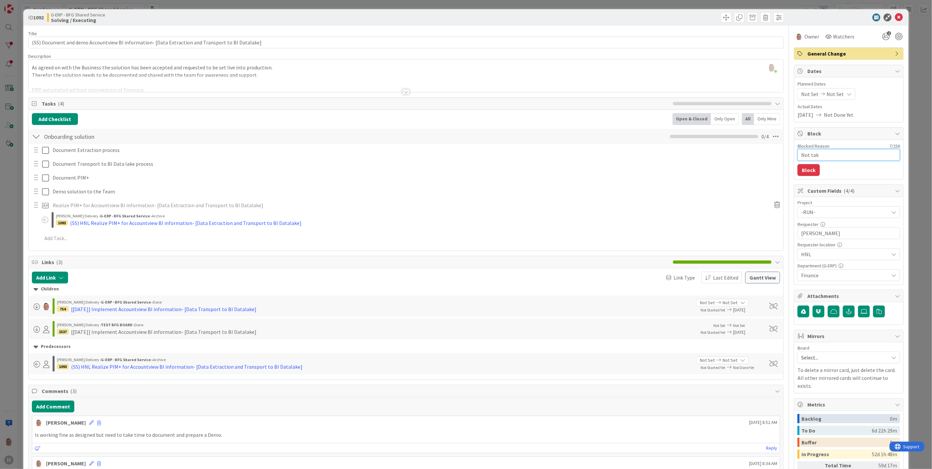
type textarea "x"
type textarea "Not take"
type textarea "x"
type textarea "Not taken"
type textarea "x"
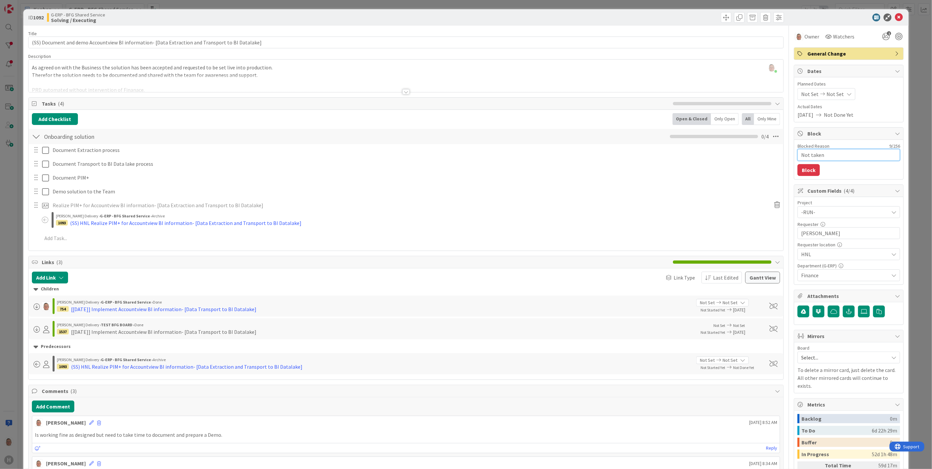
type textarea "Not taken"
type textarea "x"
type textarea "Not taken p"
type textarea "x"
type textarea "Not taken pr"
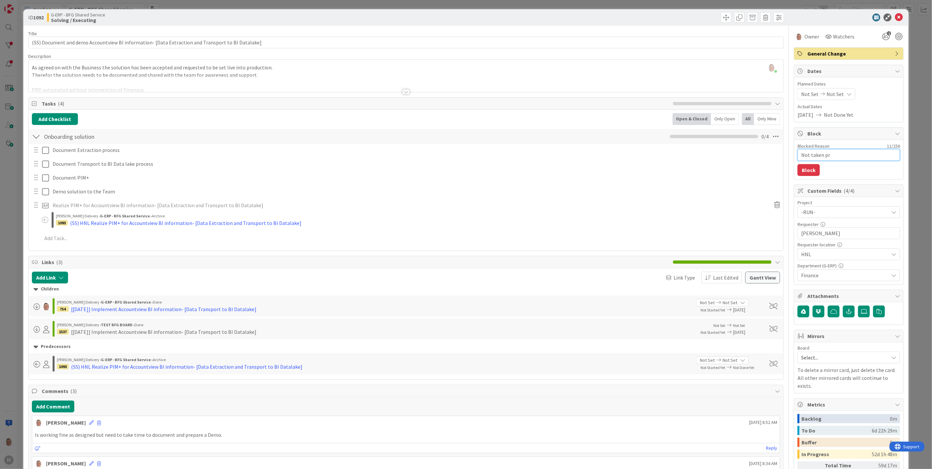
type textarea "x"
type textarea "Not taken pro"
type textarea "x"
type textarea "Not taken prop"
type textarea "x"
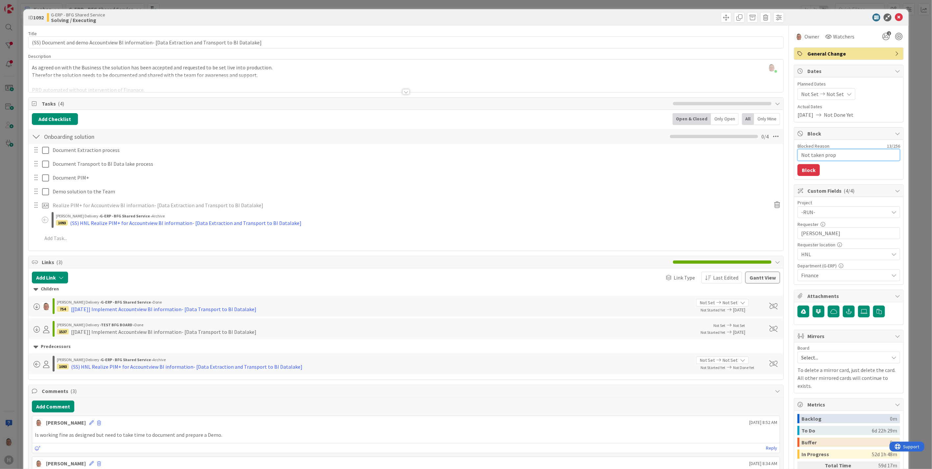
type textarea "Not taken prope"
type textarea "x"
type textarea "Not taken proper"
type textarea "x"
type textarea "Not taken proper"
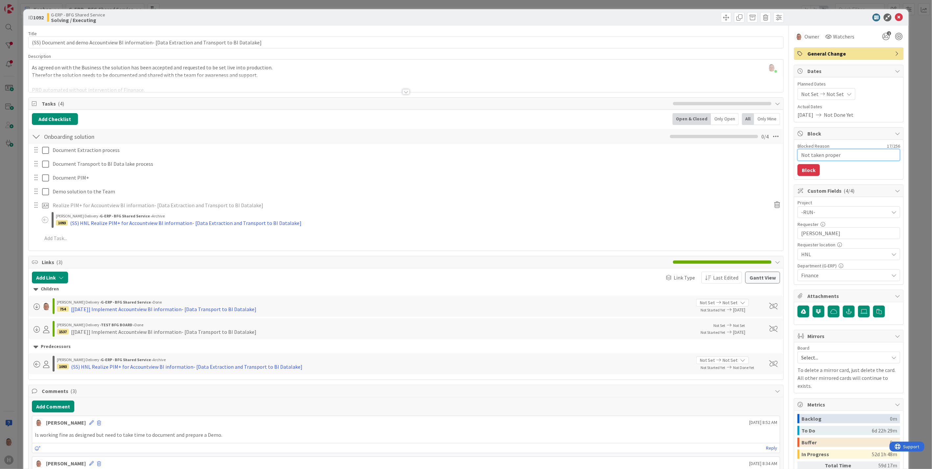
type textarea "x"
type textarea "Not taken proper t"
type textarea "x"
type textarea "Not taken proper ti"
type textarea "x"
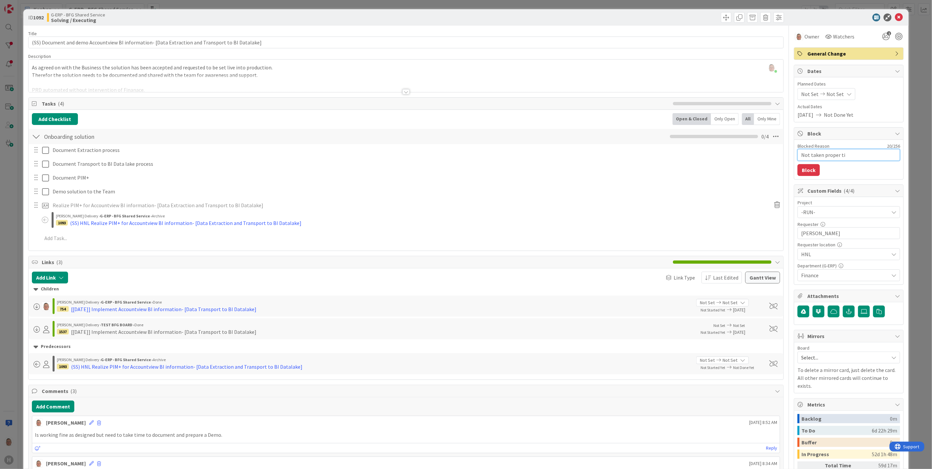
type textarea "Not taken proper tim"
type textarea "x"
type textarea "Not taken proper time"
type textarea "x"
type textarea "Not taken proper time"
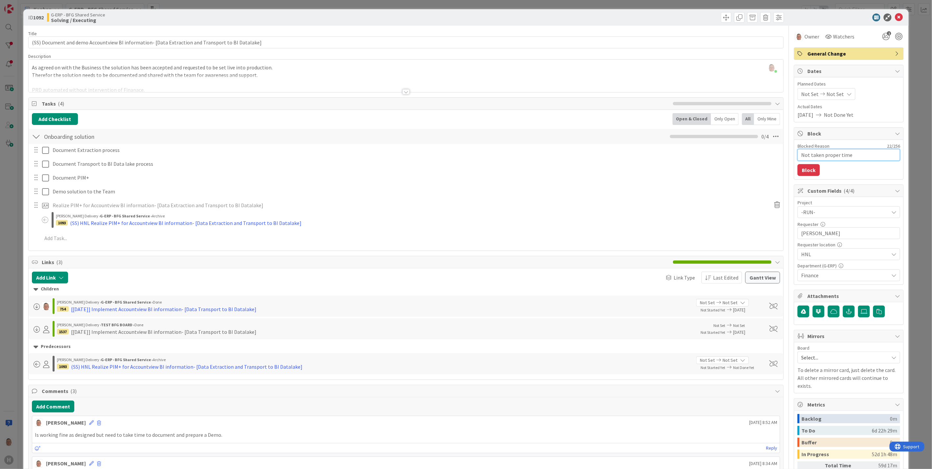
type textarea "x"
type textarea "Not taken proper time f"
type textarea "x"
type textarea "Not taken proper time fo"
type textarea "x"
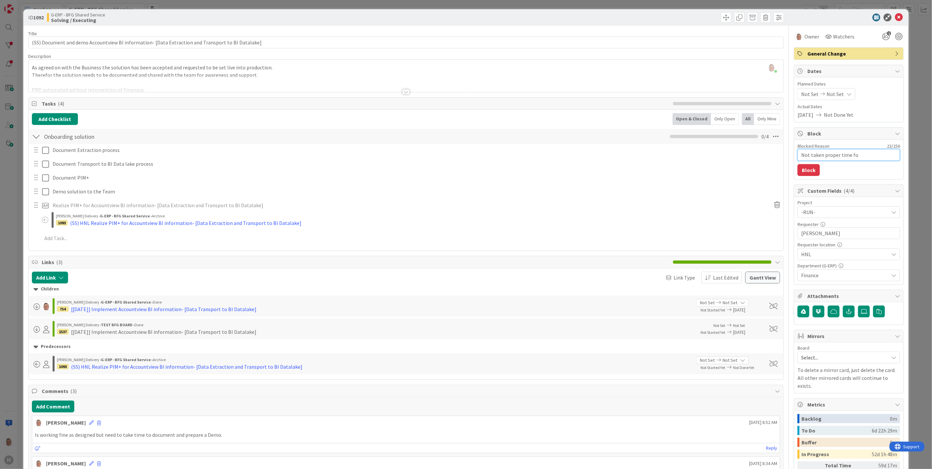
type textarea "Not taken proper time for"
type textarea "x"
type textarea "Not taken proper time for"
type textarea "x"
type textarea "Not taken proper time for i"
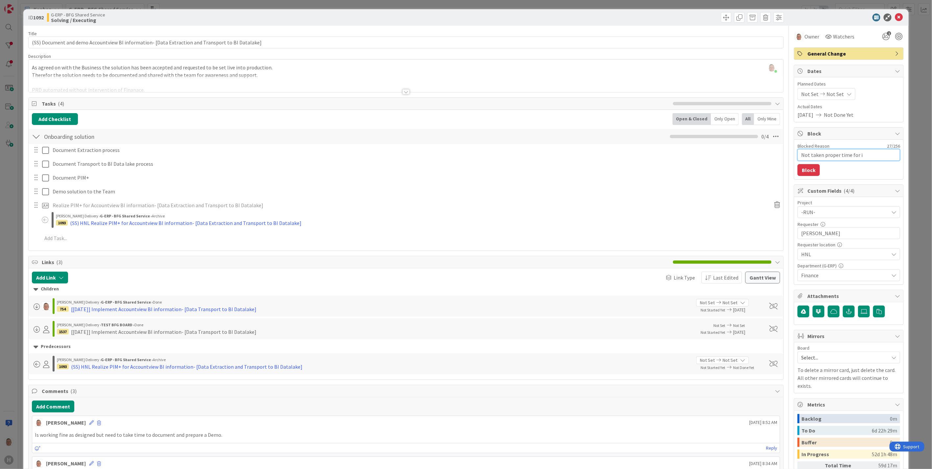
type textarea "x"
type textarea "Not taken proper time for it"
type textarea "x"
type textarea "Not taken proper time for it,"
type textarea "x"
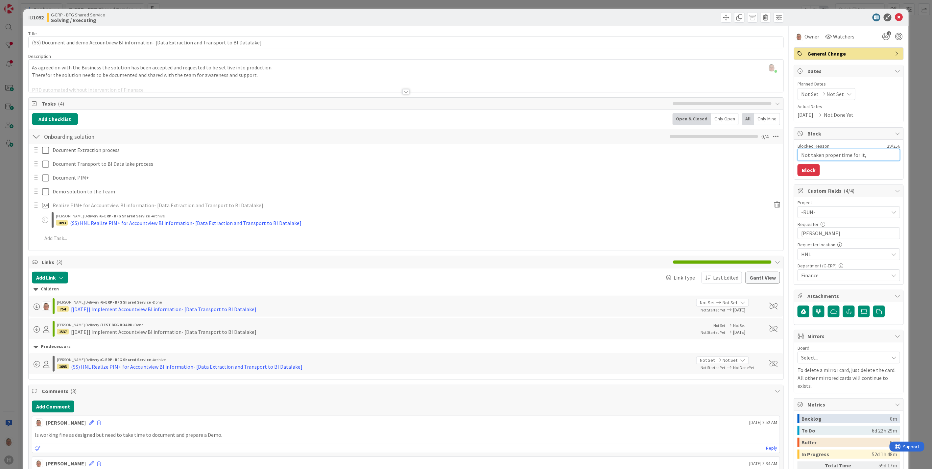
type textarea "Not taken proper time for it,"
type textarea "x"
type textarea "Not taken proper time for it, w"
type textarea "x"
type textarea "Not taken proper time for it, wi"
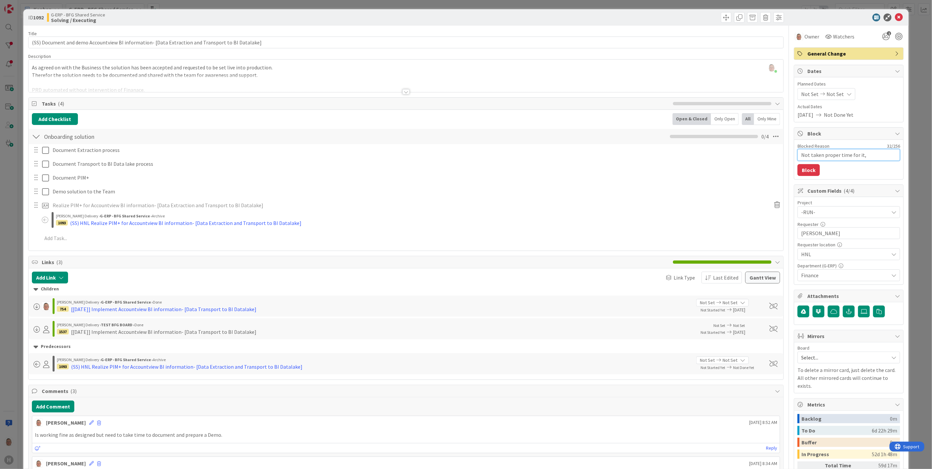
type textarea "x"
type textarea "Not taken proper time for it, wil"
type textarea "x"
type textarea "Not taken proper time for it, will"
type textarea "x"
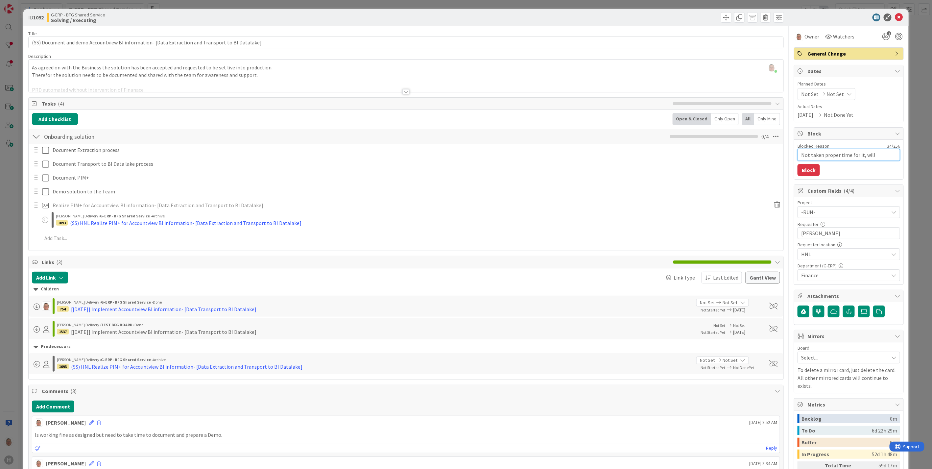
type textarea "Not taken proper time for it, will"
type textarea "x"
type textarea "Not taken proper time for it, will b"
type textarea "x"
type textarea "Not taken proper time for it, will be"
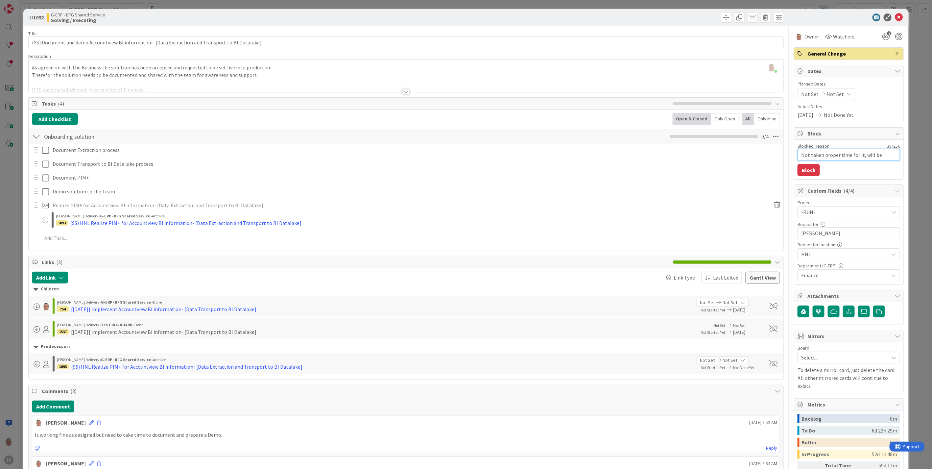
type textarea "x"
type textarea "Not taken proper time for it, will be"
type textarea "x"
type textarea "Not taken proper time for it, will be d"
type textarea "x"
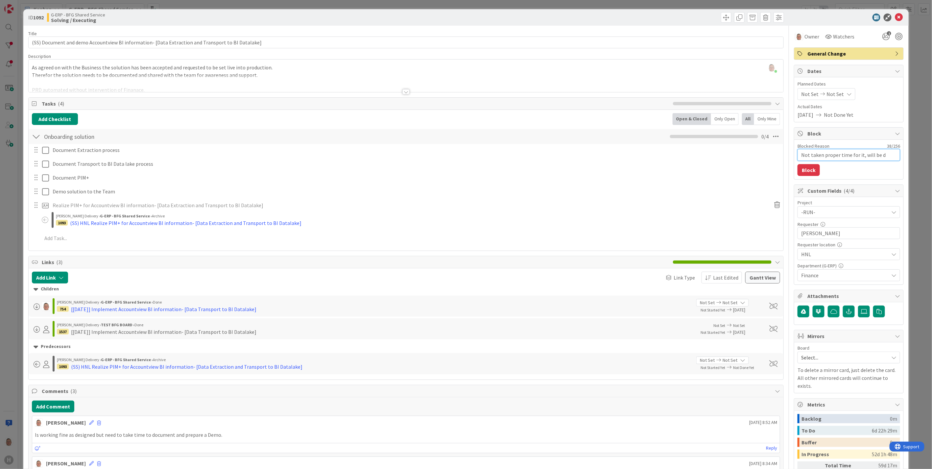
type textarea "Not taken proper time for it, will be do"
type textarea "x"
type textarea "Not taken proper time for it, will be don"
type textarea "x"
type textarea "Not taken proper time for it, will be done"
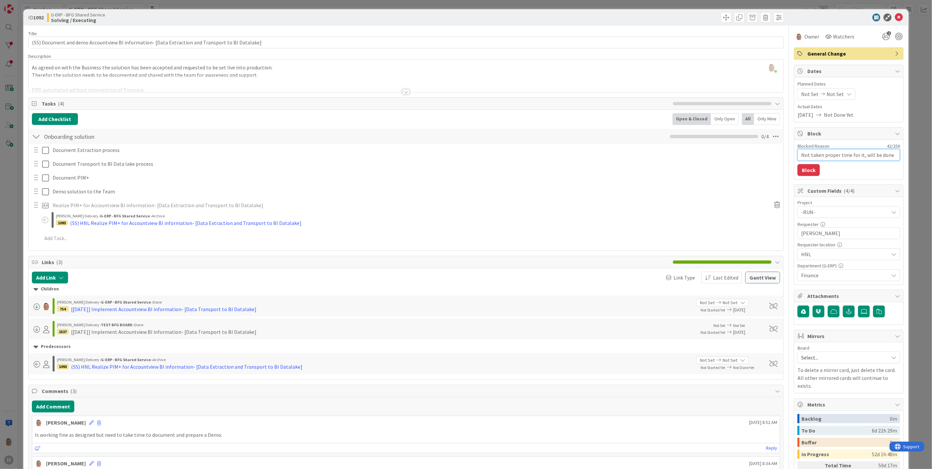
type textarea "x"
type textarea "Not taken proper time for it, will be done"
type textarea "x"
type textarea "Not taken proper time for it, will be done a"
type textarea "x"
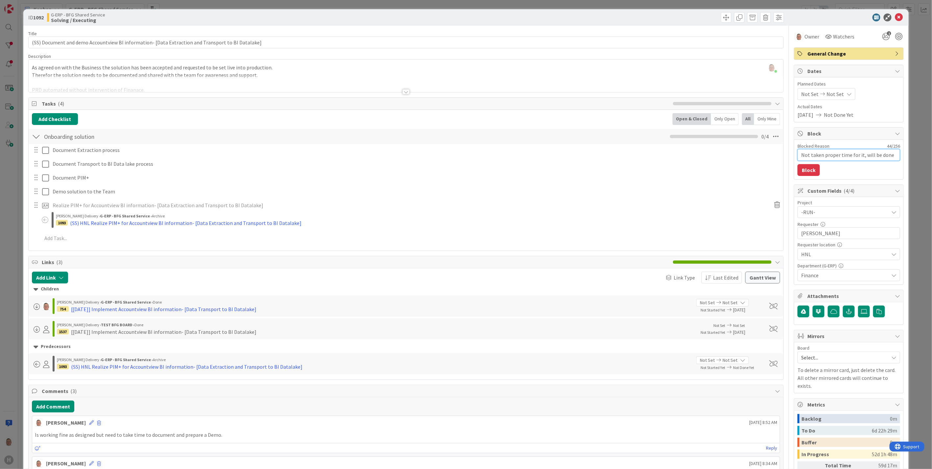
type textarea "Not taken proper time for it, will be done af"
type textarea "x"
type textarea "Not taken proper time for it, will be done aft"
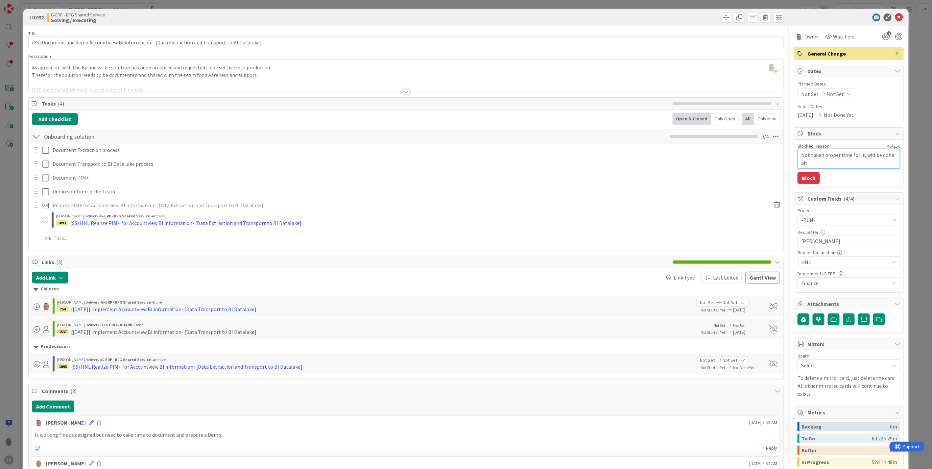
type textarea "x"
type textarea "Not taken proper time for it, will be done afte"
type textarea "x"
type textarea "Not taken proper time for it, will be done after"
type textarea "x"
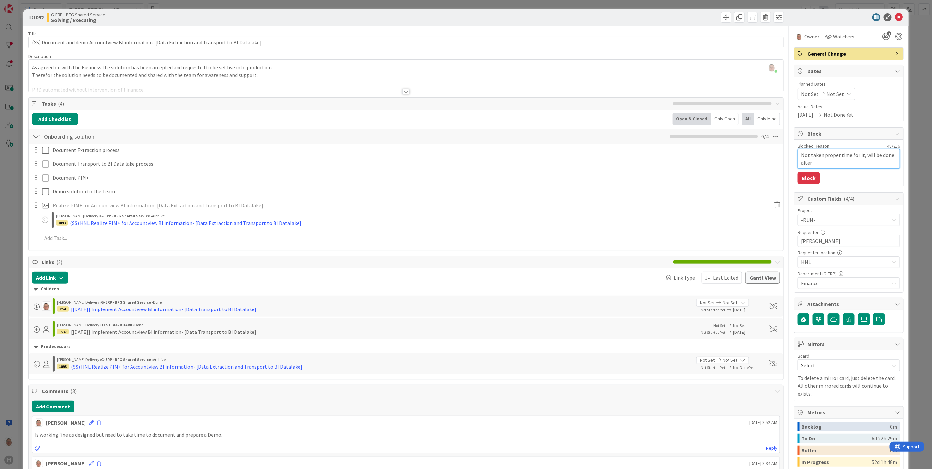
type textarea "Not taken proper time for it, will be done after"
type textarea "x"
type textarea "Not taken proper time for it, will be done after m"
type textarea "x"
type textarea "Not taken proper time for it, will be done after my"
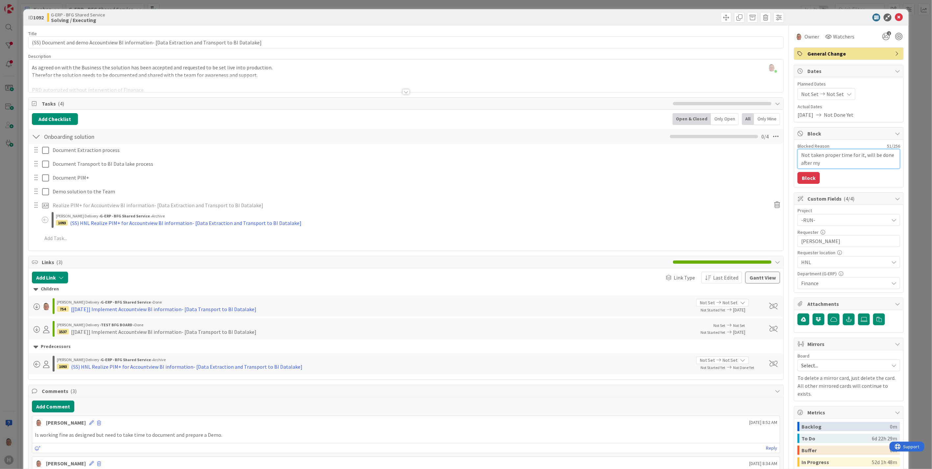
type textarea "x"
type textarea "Not taken proper time for it, will be done after my"
type textarea "x"
type textarea "Not taken proper time for it, will be done after my h"
type textarea "x"
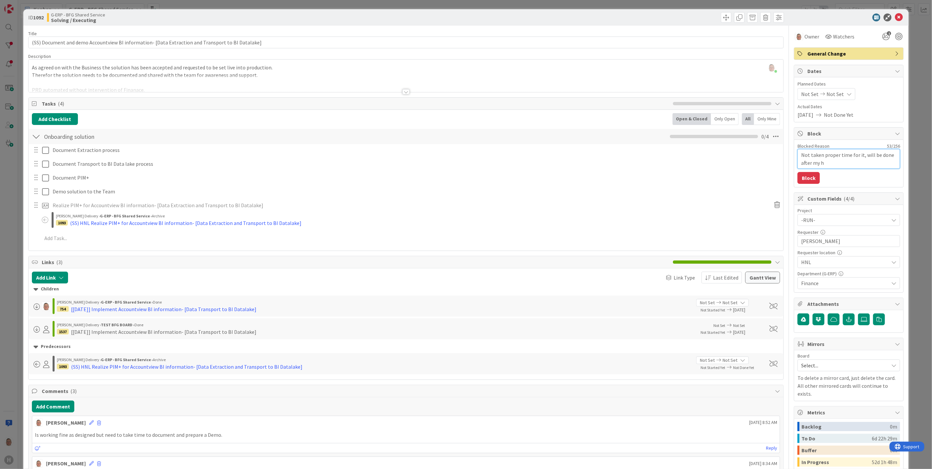
type textarea "Not taken proper time for it, will be done after my ho"
type textarea "x"
type textarea "Not taken proper time for it, will be done after my hol"
type textarea "x"
type textarea "Not taken proper time for it, will be done after my holi"
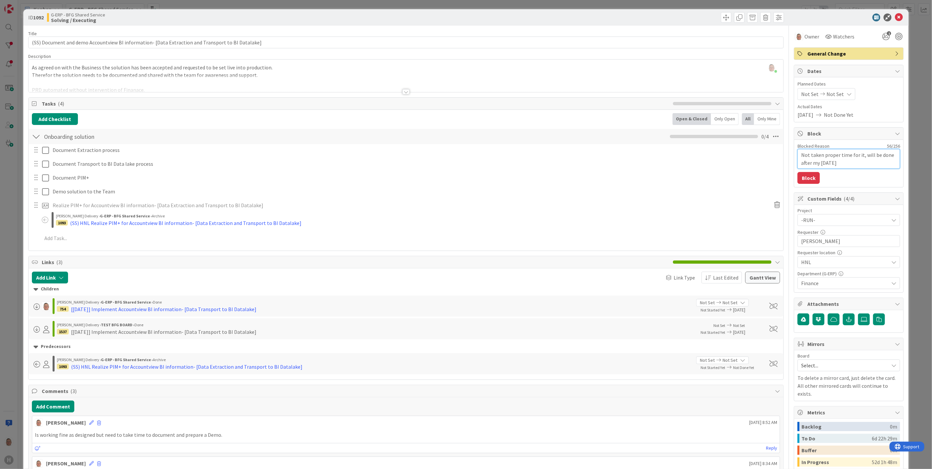
type textarea "x"
type textarea "Not taken proper time for it, will be done after my holid"
type textarea "x"
type textarea "Not taken proper time for it, will be done after my holida"
type textarea "x"
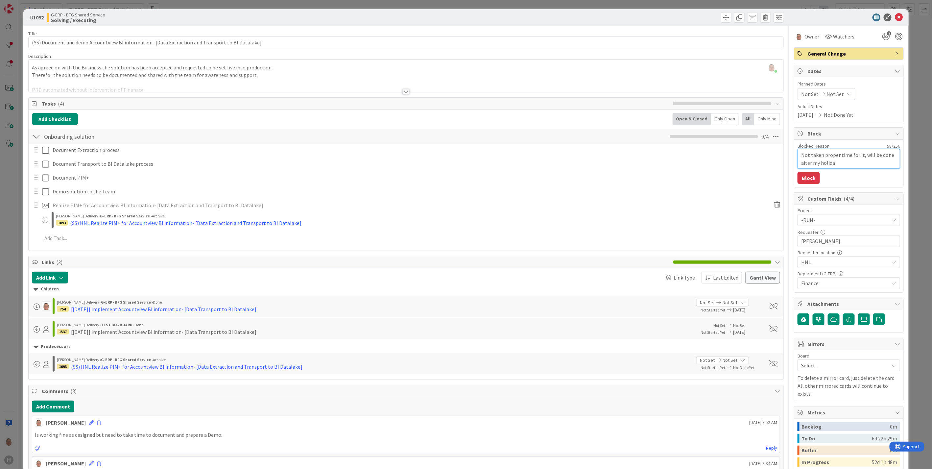
type textarea "Not taken proper time for it, will be done after my holiday"
type textarea "x"
type textarea "Not taken proper time for it, will be done after my holiday"
click at [806, 178] on button "Block" at bounding box center [808, 178] width 22 height 12
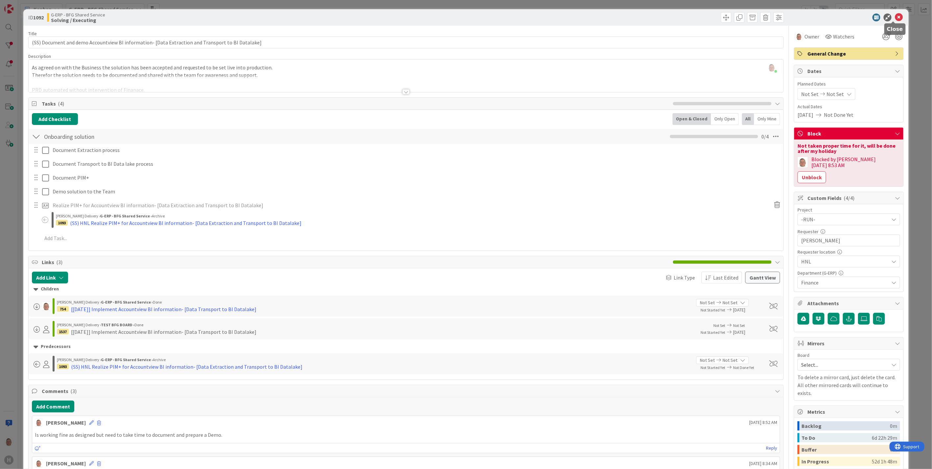
drag, startPoint x: 895, startPoint y: 15, endPoint x: 870, endPoint y: 36, distance: 32.6
click at [895, 16] on icon at bounding box center [899, 17] width 8 height 8
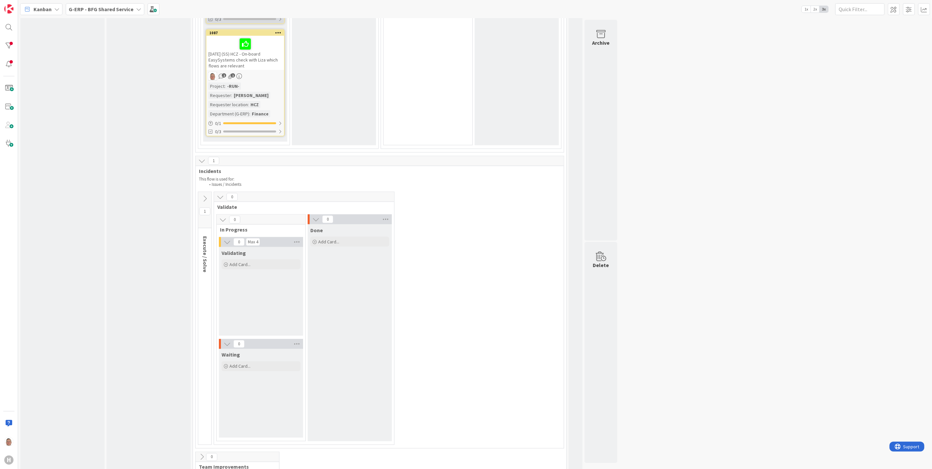
scroll to position [508, 0]
click at [205, 195] on icon at bounding box center [204, 198] width 7 height 7
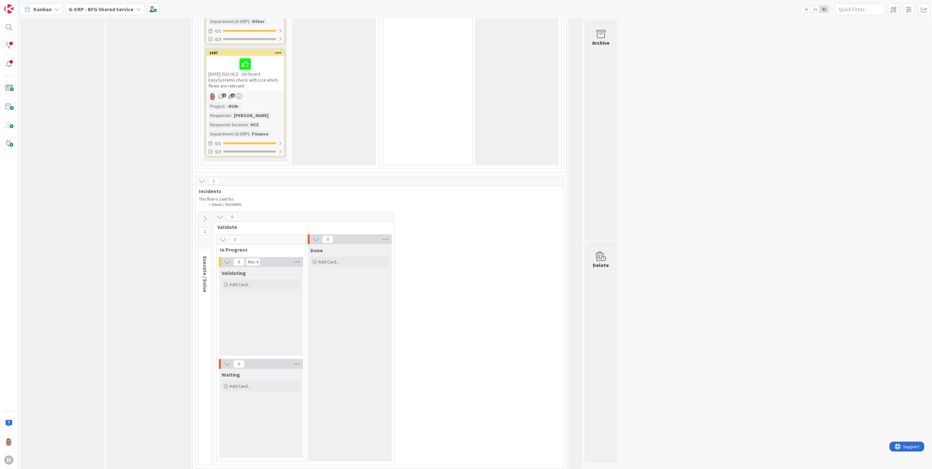
scroll to position [471, 0]
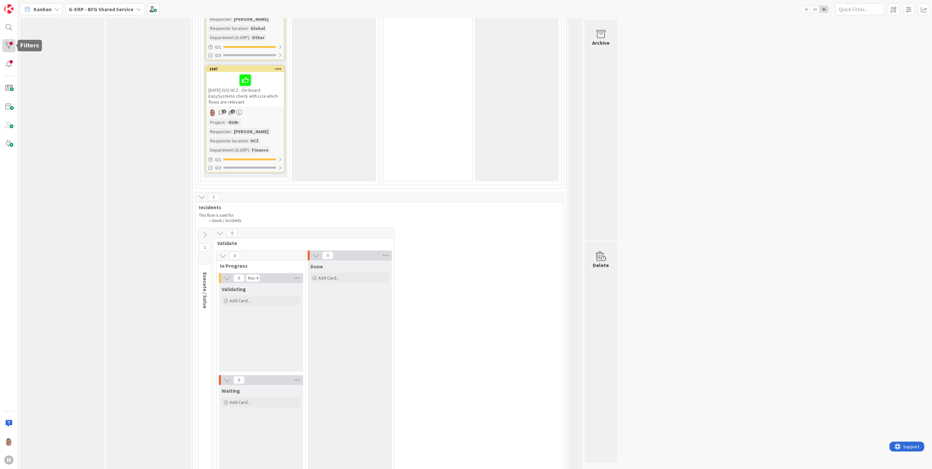
click at [8, 40] on div at bounding box center [8, 45] width 13 height 13
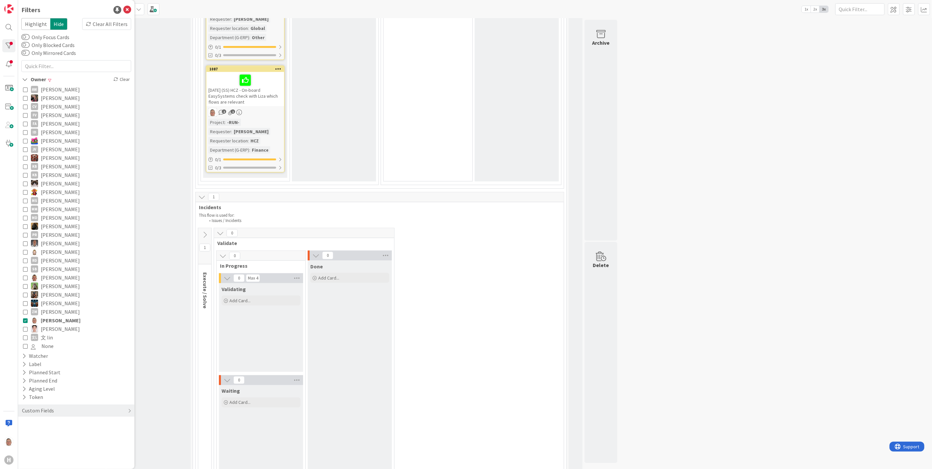
click at [26, 319] on icon at bounding box center [25, 320] width 5 height 5
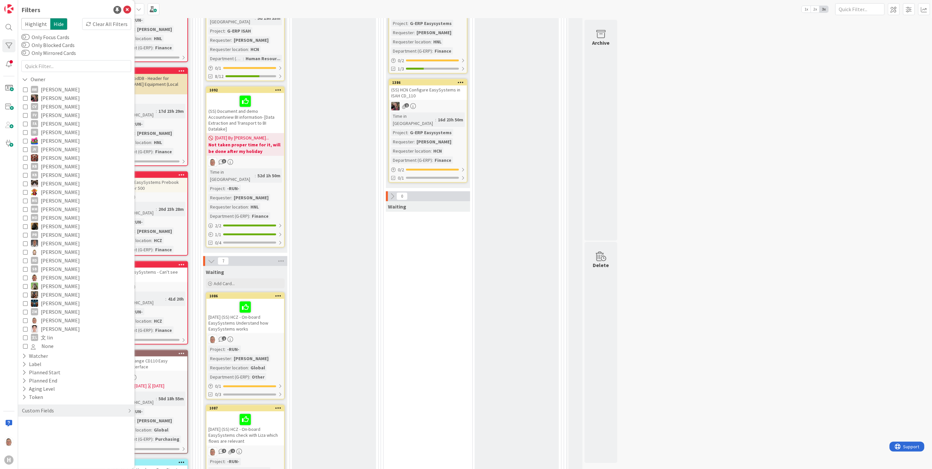
click at [719, 239] on div "3 INFO This column can be used for informational tickets that will not move acr…" at bounding box center [474, 452] width 911 height 1808
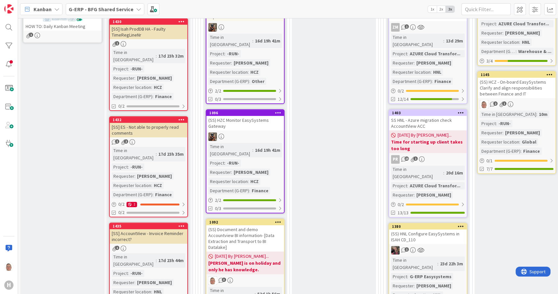
scroll to position [219, 0]
